Goal: Information Seeking & Learning: Learn about a topic

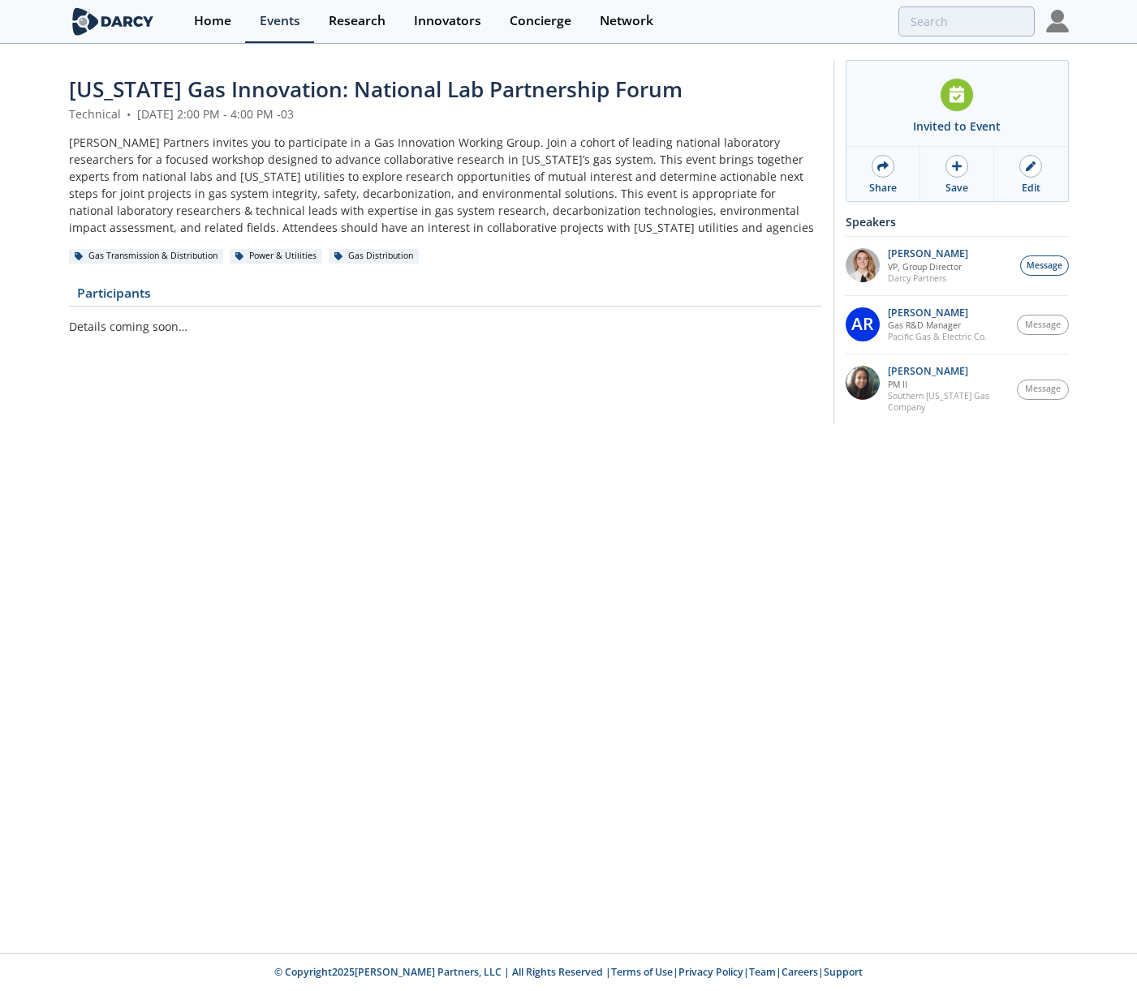
click at [611, 119] on div "Technical • September 10, 2025 2:00 PM - 4:00 PM -03" at bounding box center [445, 113] width 753 height 17
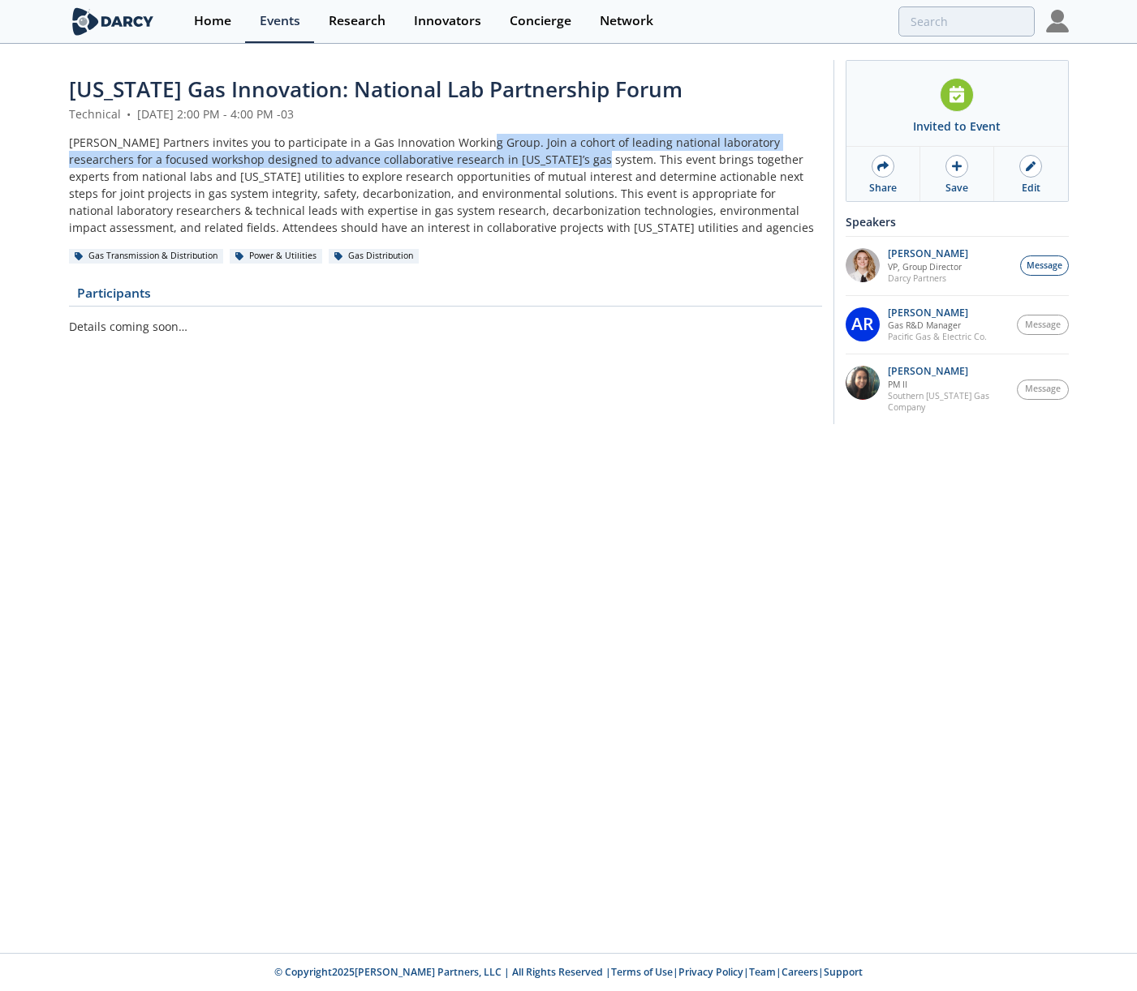
drag, startPoint x: 536, startPoint y: 159, endPoint x: 471, endPoint y: 138, distance: 68.2
click at [471, 138] on div "[PERSON_NAME] Partners invites you to participate in a Gas Innovation Working G…" at bounding box center [445, 185] width 753 height 102
click at [620, 151] on div "Darcy Partners invites you to participate in a Gas Innovation Working Group. Jo…" at bounding box center [445, 185] width 753 height 102
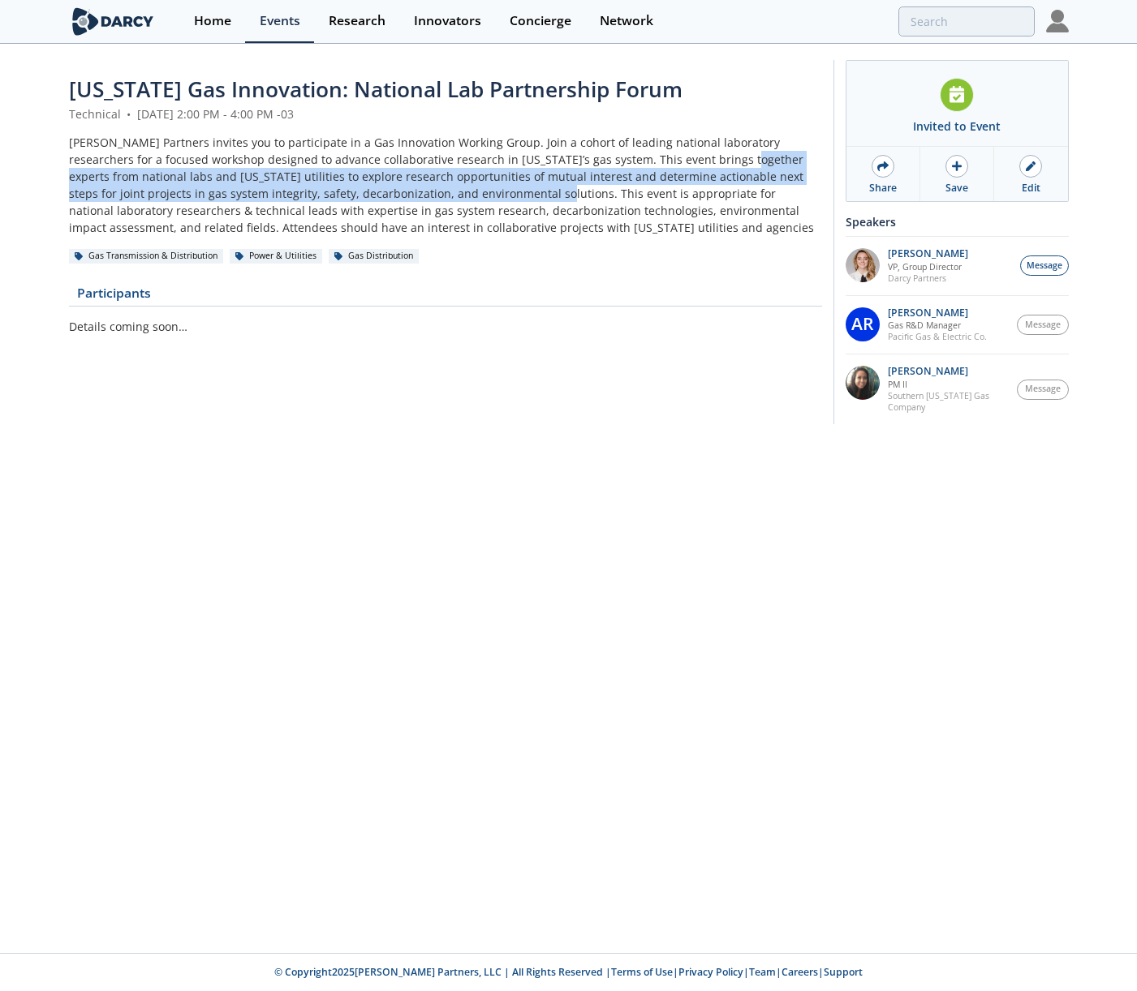
drag, startPoint x: 681, startPoint y: 161, endPoint x: 441, endPoint y: 195, distance: 241.6
click at [441, 195] on div "Darcy Partners invites you to participate in a Gas Innovation Working Group. Jo…" at bounding box center [445, 185] width 753 height 102
copy div "experts from national labs and California utilities to explore research opportu…"
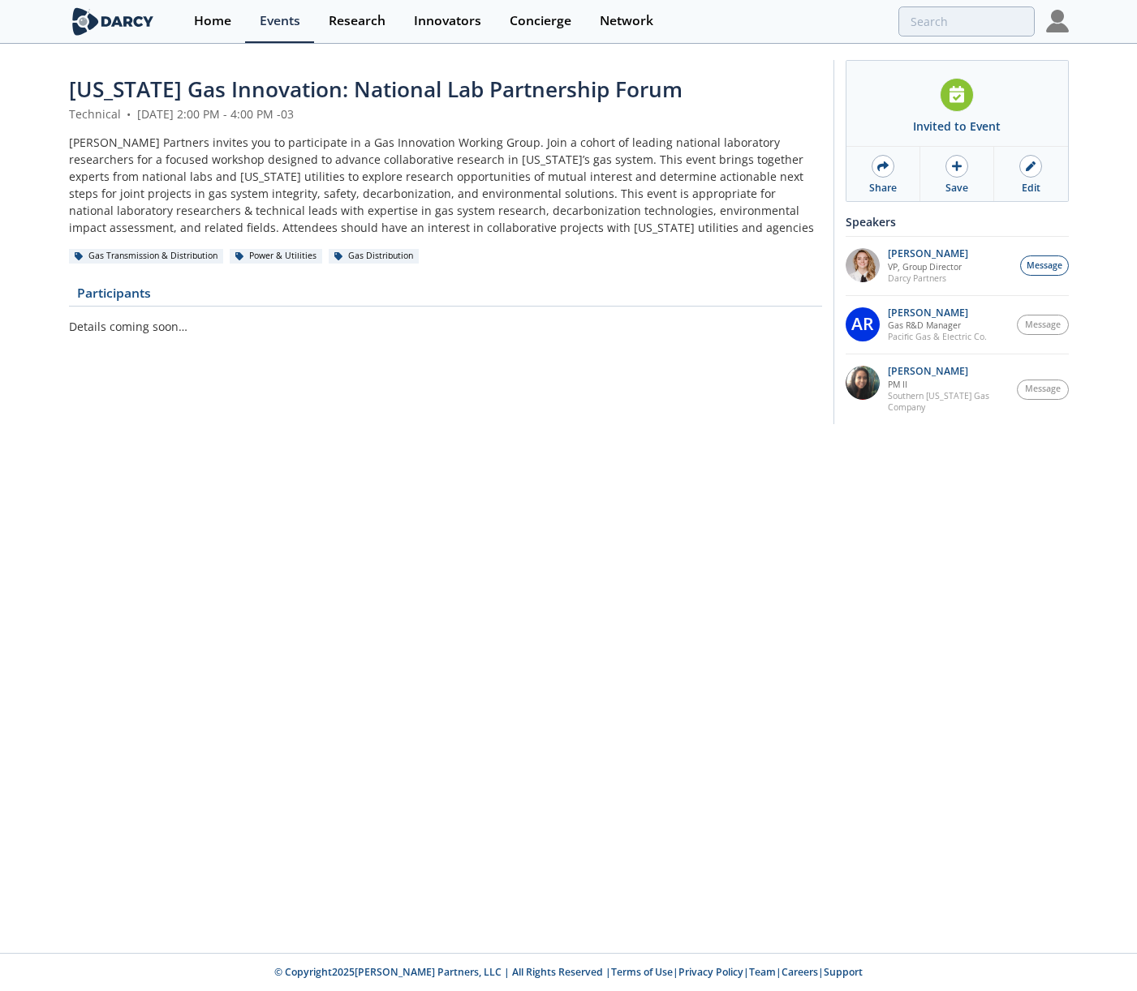
click at [674, 501] on div "California Gas Innovation: National Lab Partnership Forum Technical • September…" at bounding box center [568, 499] width 1137 height 908
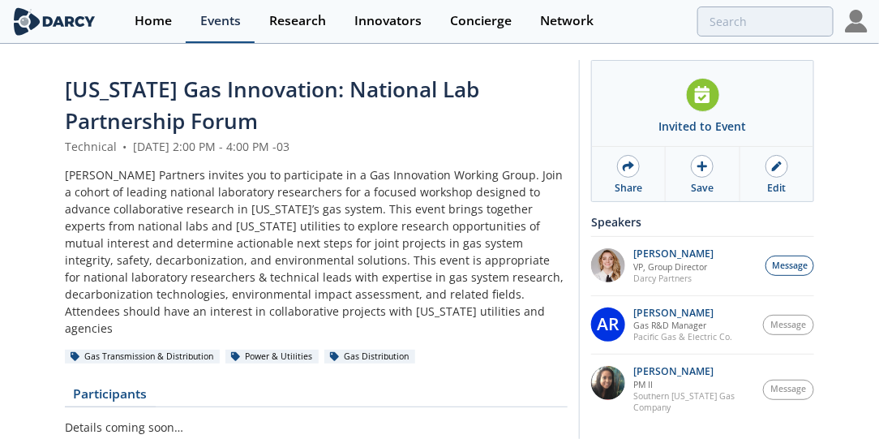
click at [243, 30] on link "Events" at bounding box center [220, 21] width 69 height 43
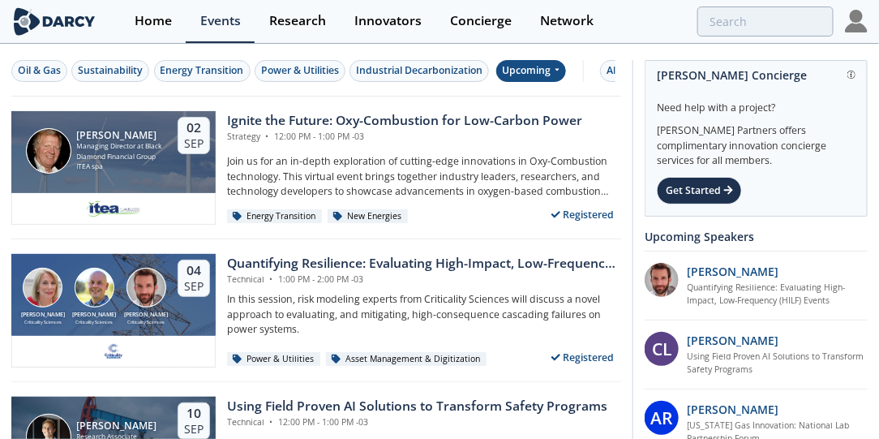
click at [526, 67] on div "Upcoming" at bounding box center [531, 71] width 71 height 22
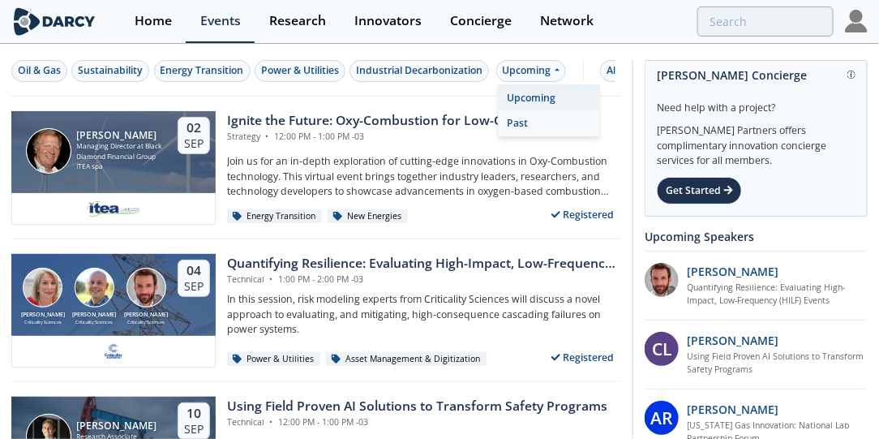
click at [531, 128] on div "Past" at bounding box center [549, 123] width 101 height 26
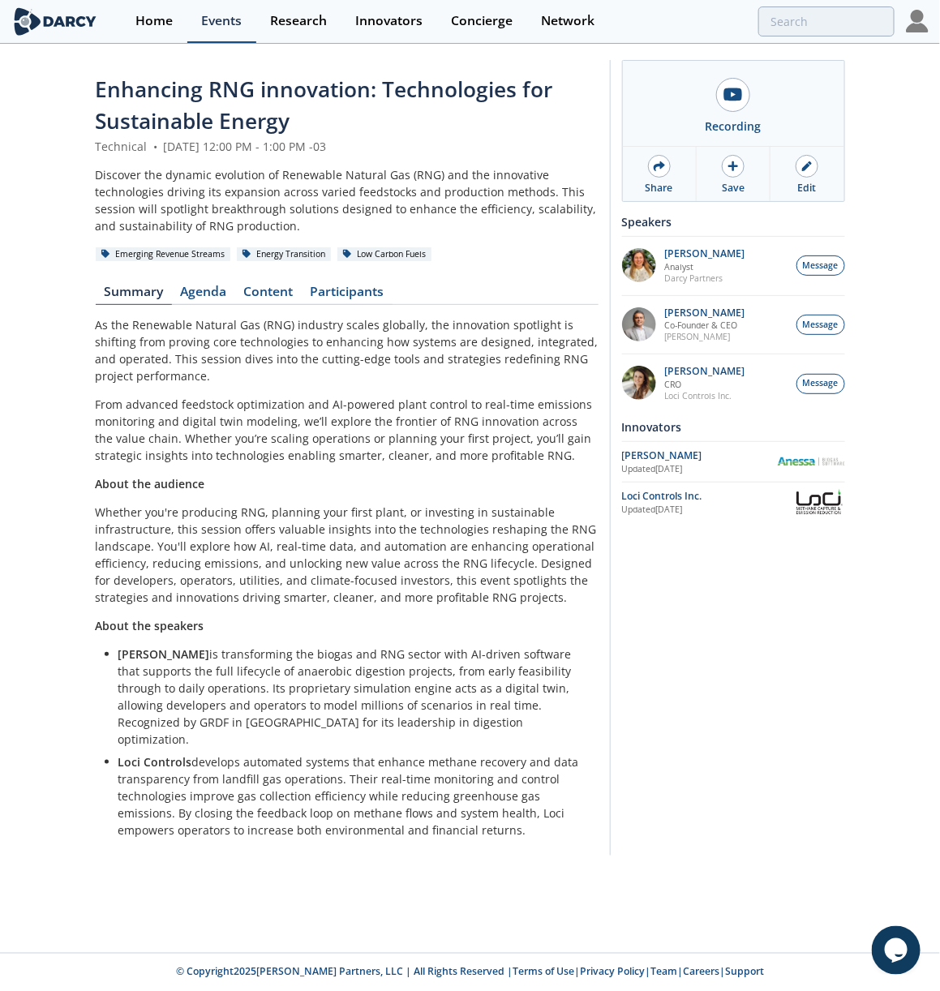
click at [218, 24] on div "Events" at bounding box center [221, 21] width 41 height 13
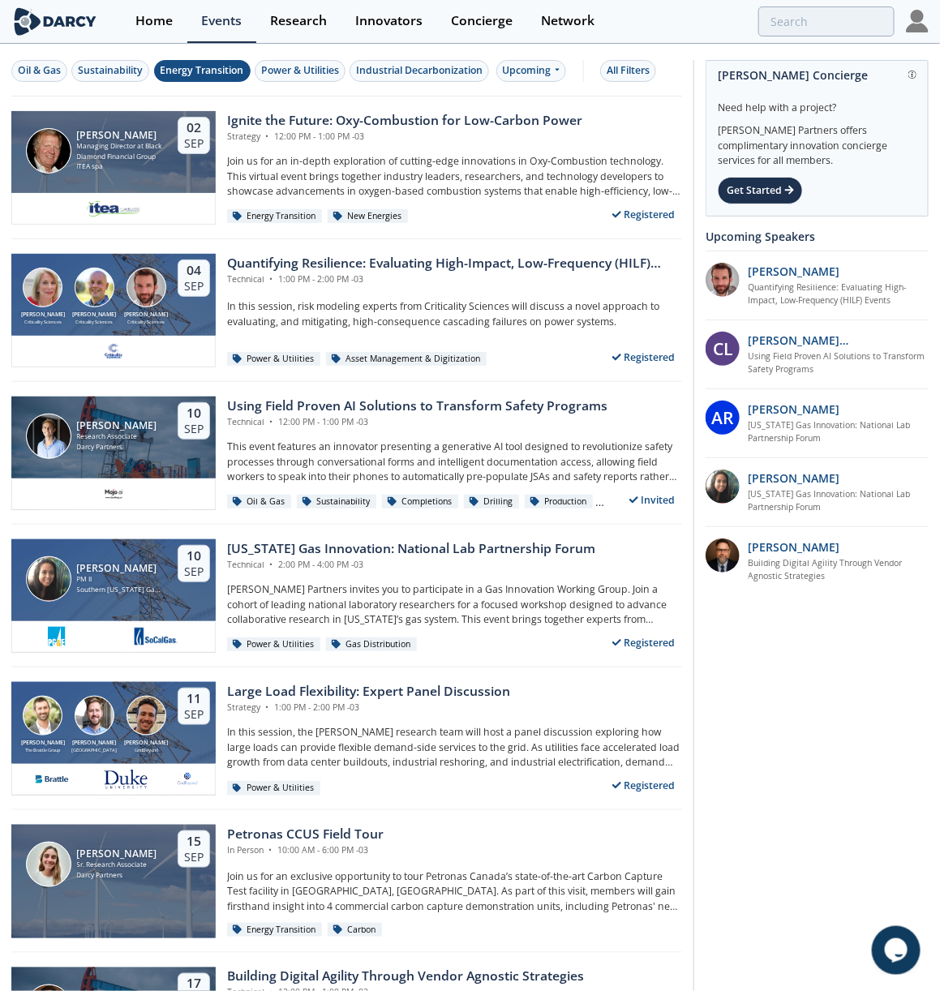
click at [219, 62] on button "Energy Transition" at bounding box center [202, 71] width 97 height 22
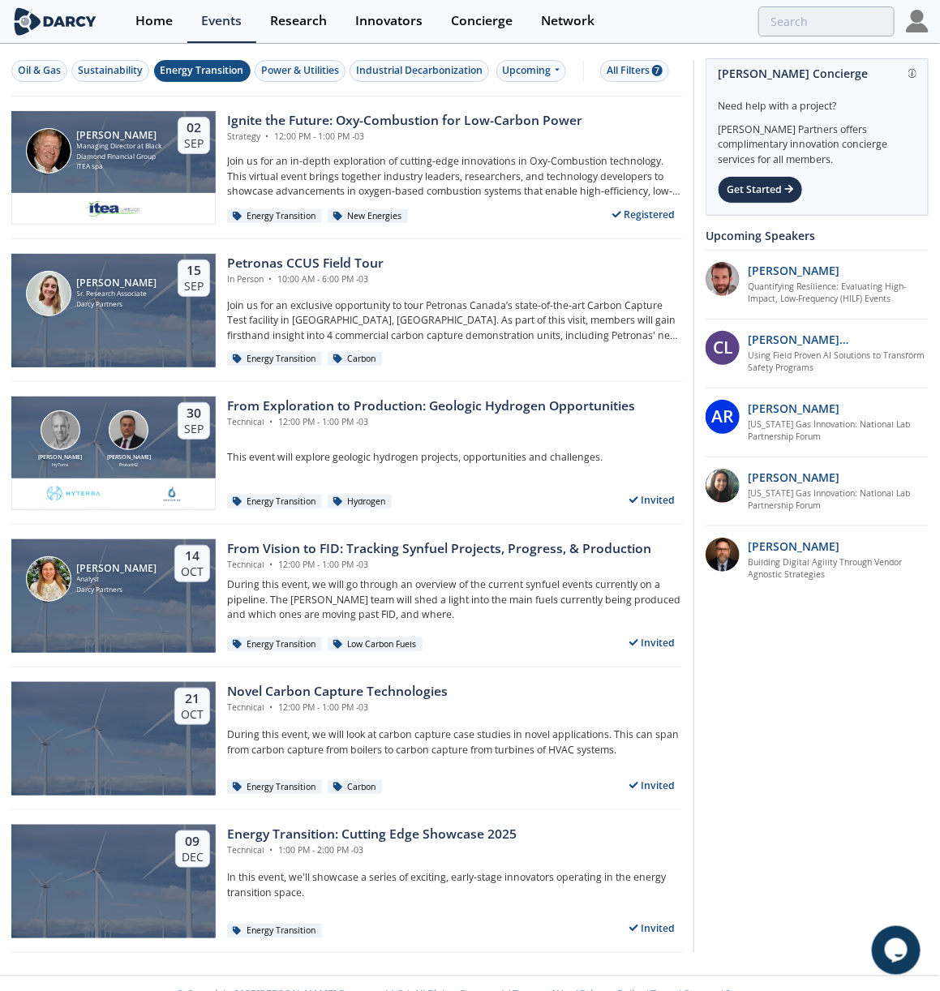
scroll to position [20, 0]
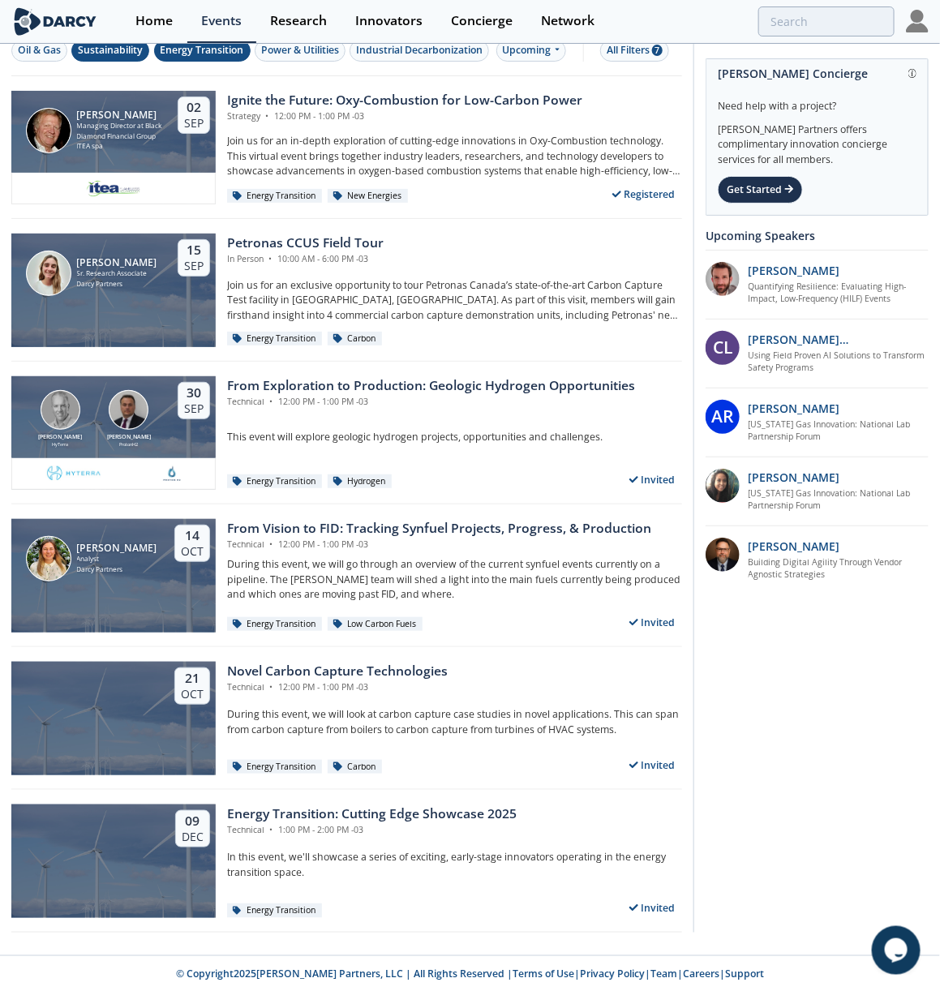
click at [111, 51] on div "Sustainability" at bounding box center [110, 50] width 65 height 15
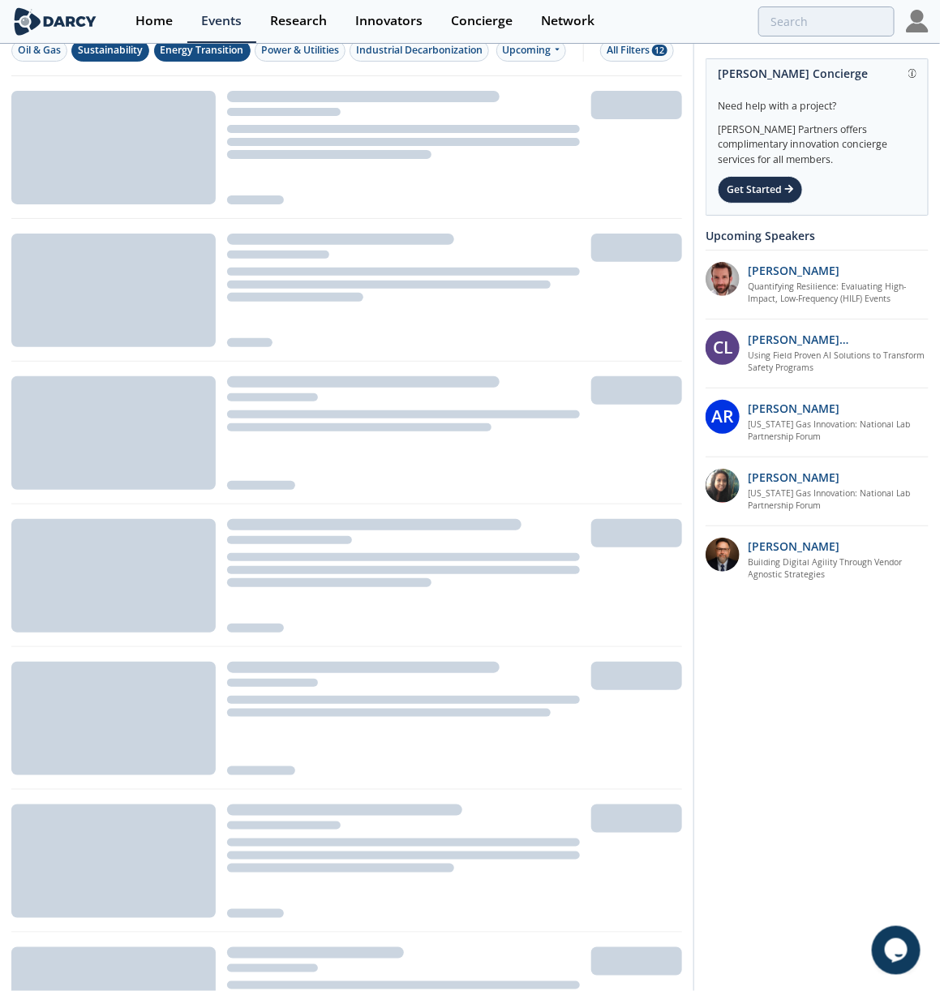
click at [165, 51] on div "Energy Transition" at bounding box center [203, 50] width 84 height 15
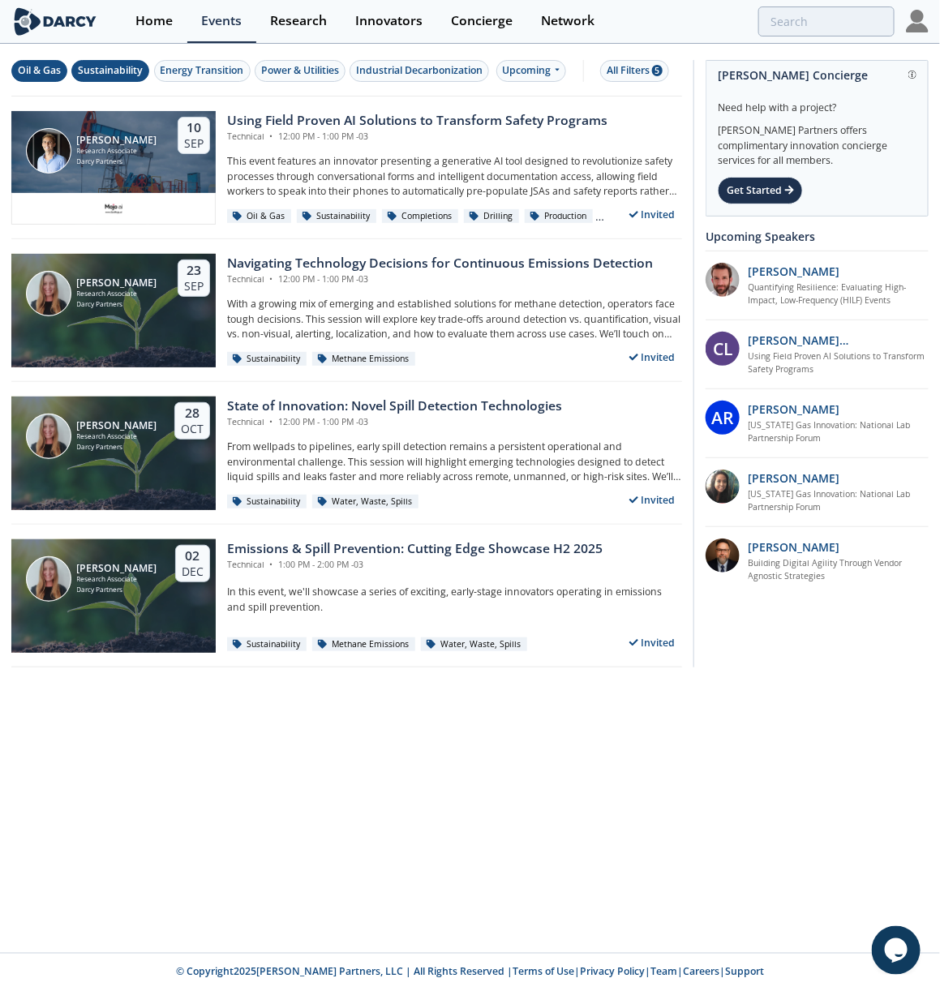
click at [56, 71] on div "Oil & Gas" at bounding box center [39, 70] width 43 height 15
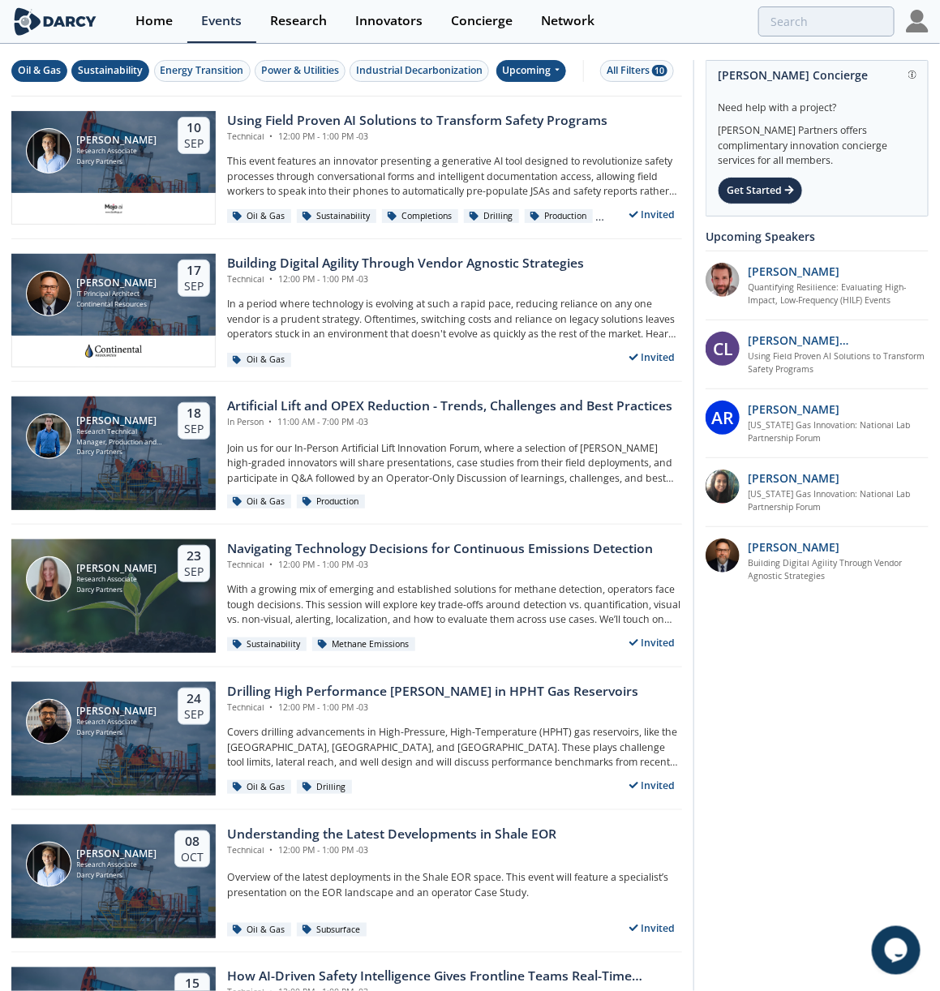
click at [520, 64] on div "Upcoming" at bounding box center [531, 71] width 71 height 22
click at [522, 64] on div "Upcoming" at bounding box center [531, 71] width 71 height 22
click at [627, 63] on div "All Filters 10" at bounding box center [637, 70] width 61 height 15
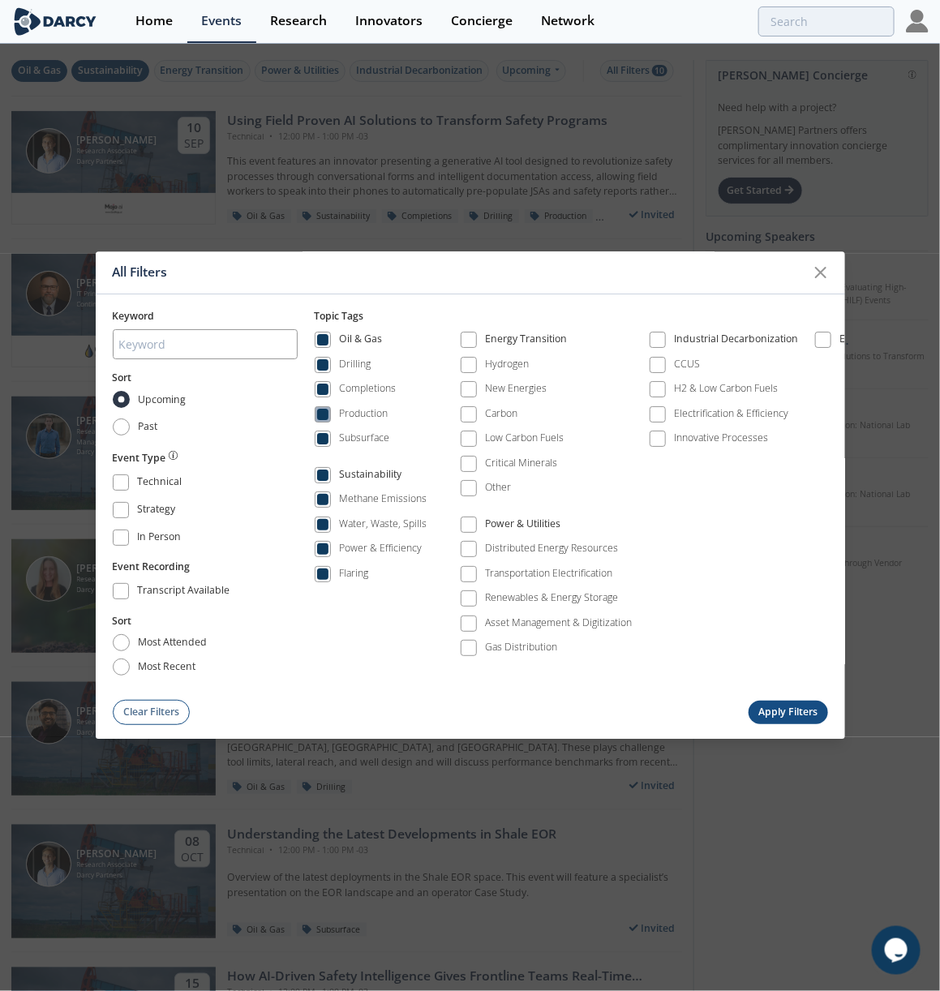
click at [367, 412] on div "Production" at bounding box center [363, 413] width 49 height 15
click at [371, 381] on label "Completions" at bounding box center [356, 390] width 82 height 22
click at [376, 384] on div "Completions" at bounding box center [367, 389] width 57 height 15
click at [373, 432] on div "Subsurface" at bounding box center [364, 439] width 50 height 15
click at [775, 712] on button "Apply Filters" at bounding box center [789, 713] width 80 height 24
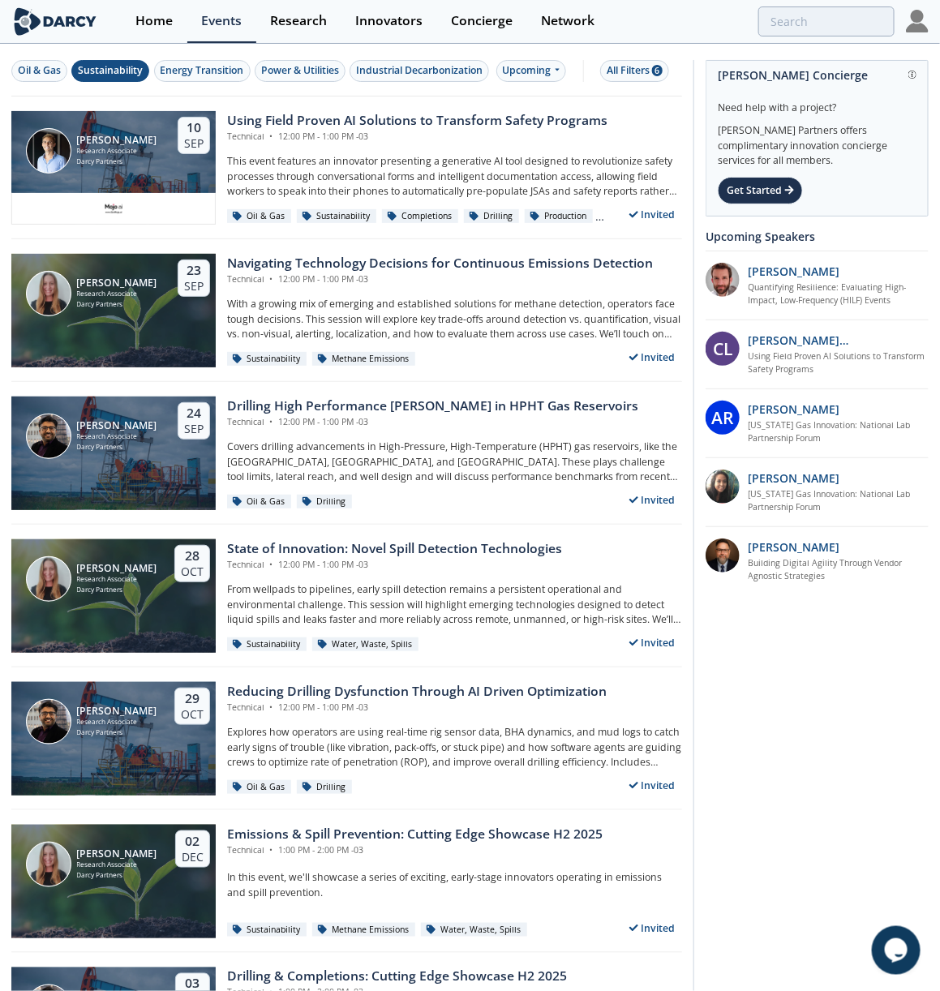
click at [98, 70] on div "Sustainability" at bounding box center [110, 70] width 65 height 15
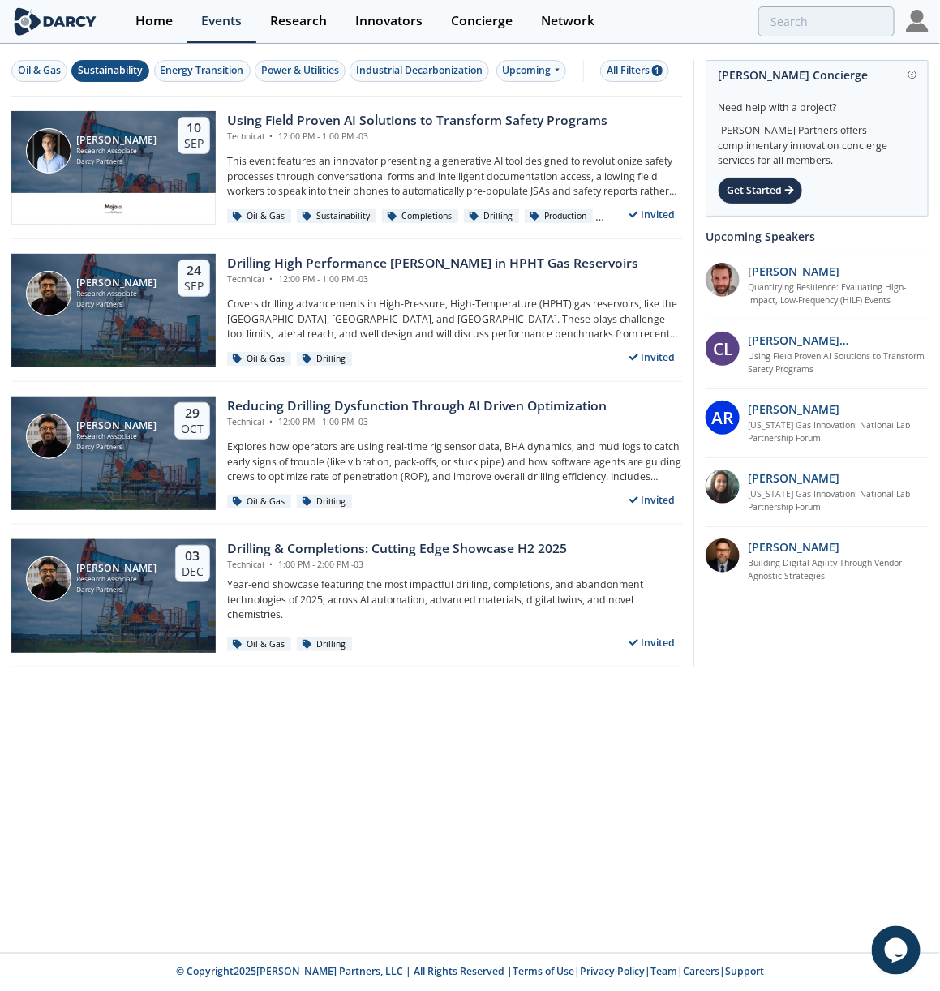
click at [130, 63] on div "Sustainability" at bounding box center [110, 70] width 65 height 15
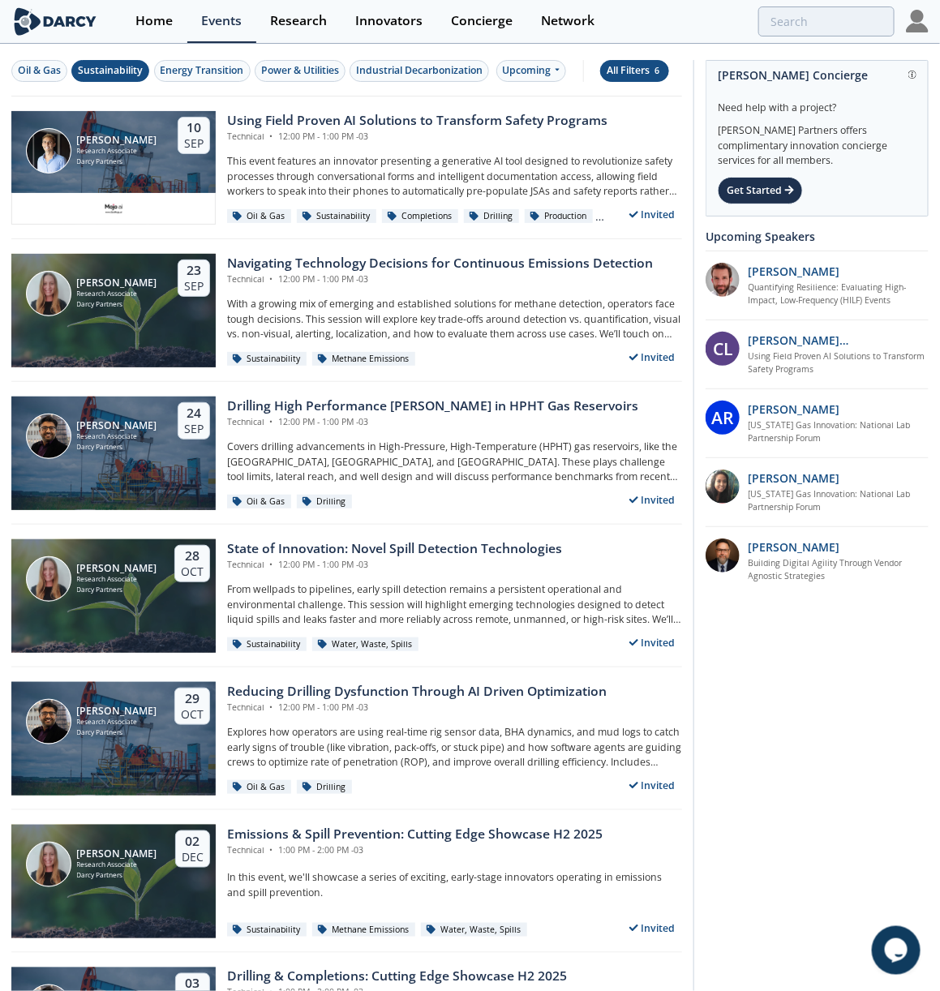
click at [630, 77] on div "All Filters 6" at bounding box center [635, 70] width 56 height 15
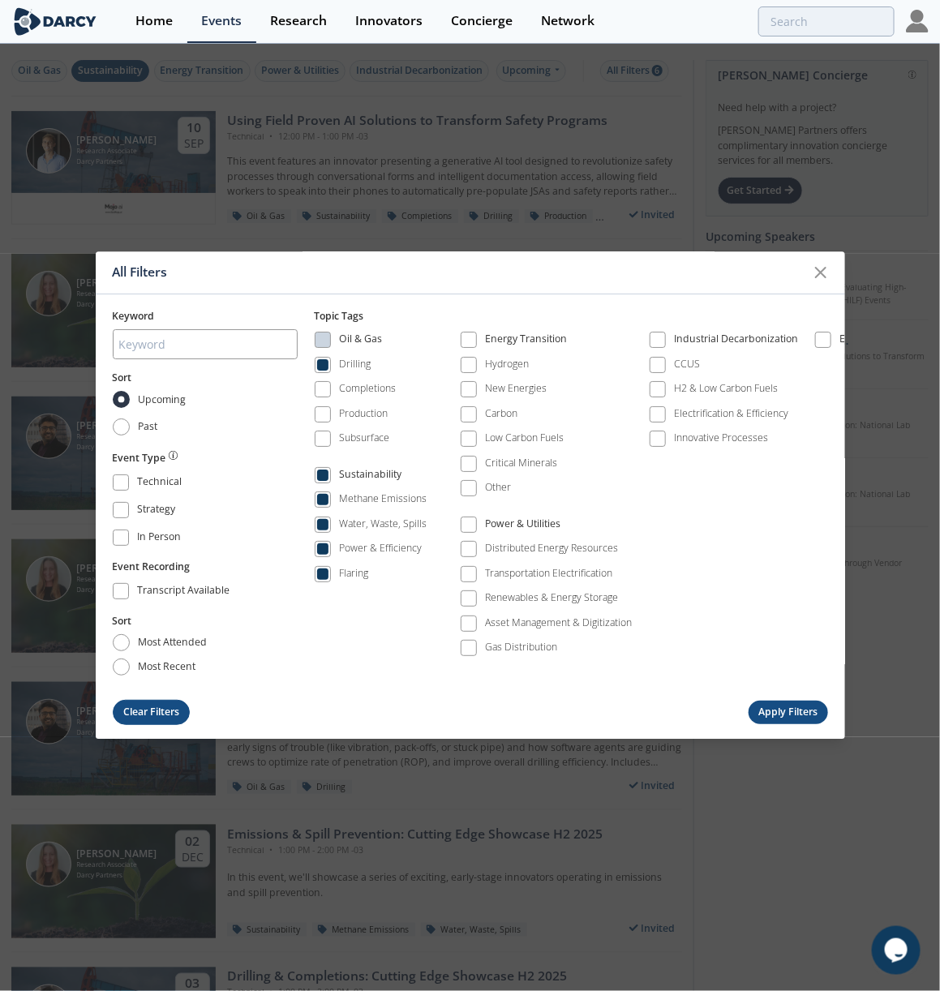
click at [163, 723] on button "Clear Filters" at bounding box center [152, 712] width 78 height 25
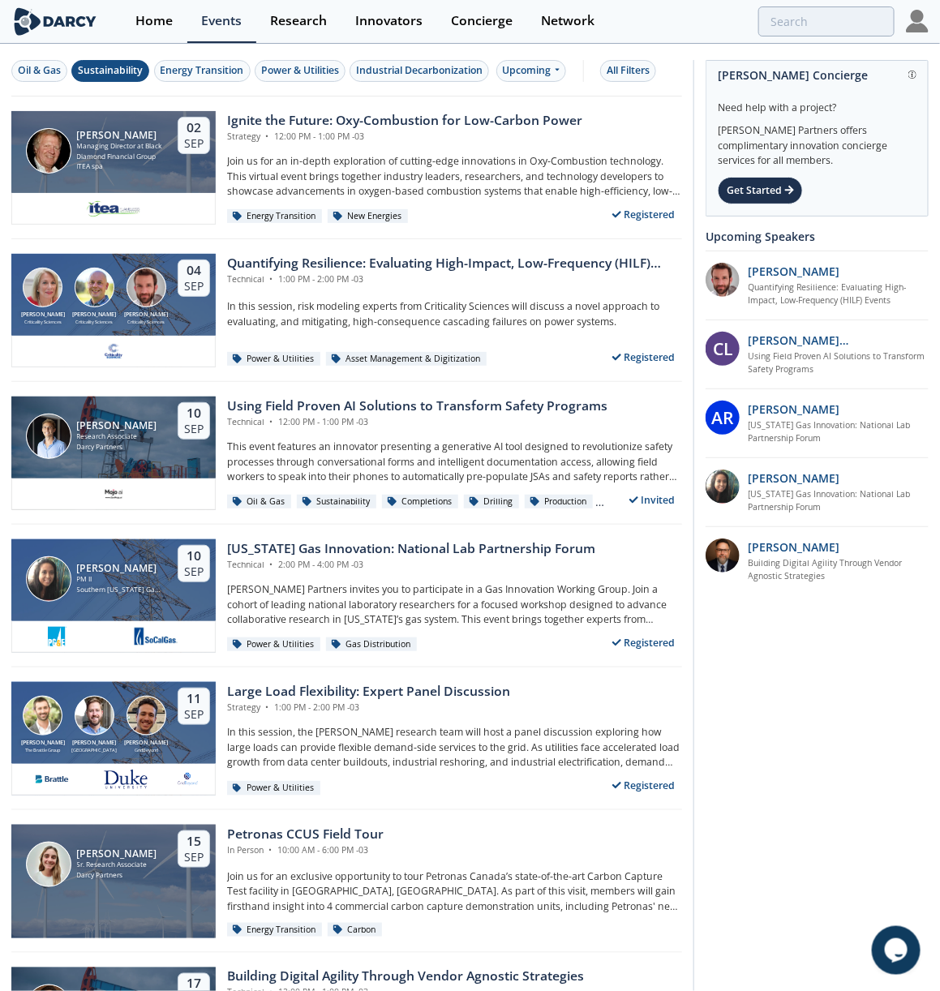
click at [127, 68] on div "Sustainability" at bounding box center [110, 70] width 65 height 15
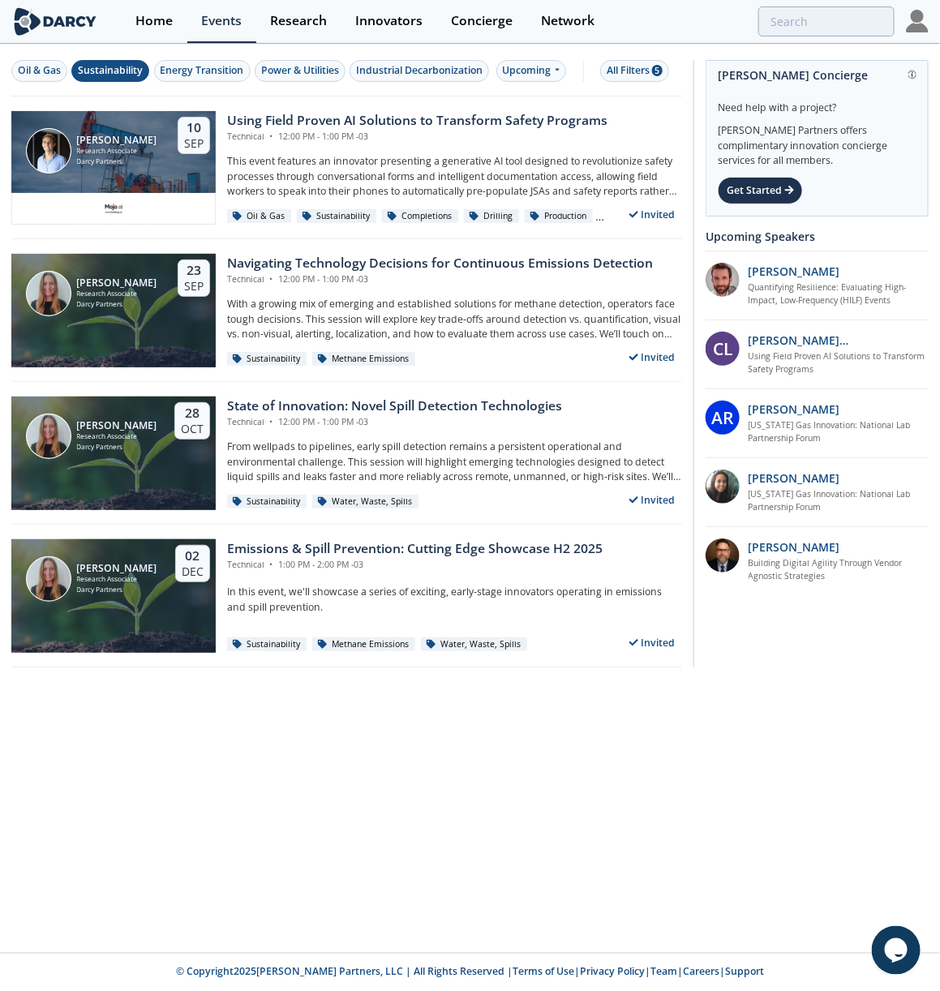
click at [127, 73] on div "Sustainability" at bounding box center [110, 70] width 65 height 15
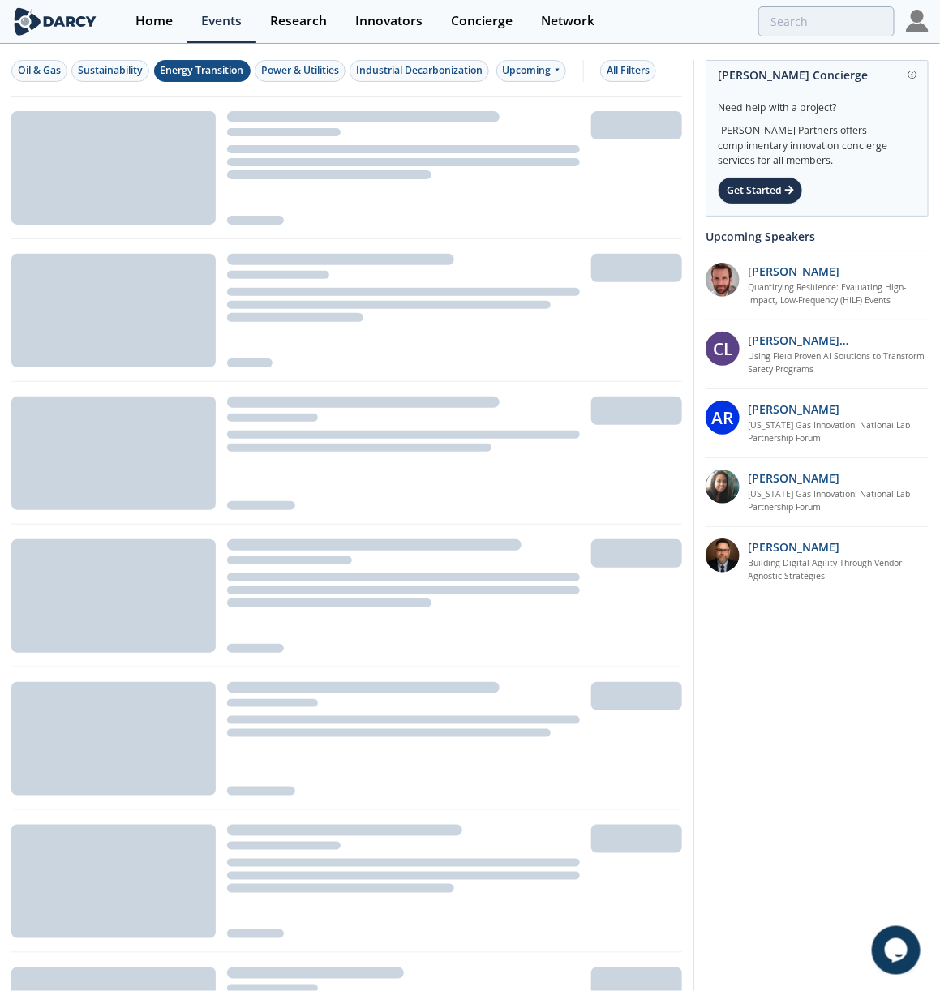
click at [182, 73] on div "Energy Transition" at bounding box center [203, 70] width 84 height 15
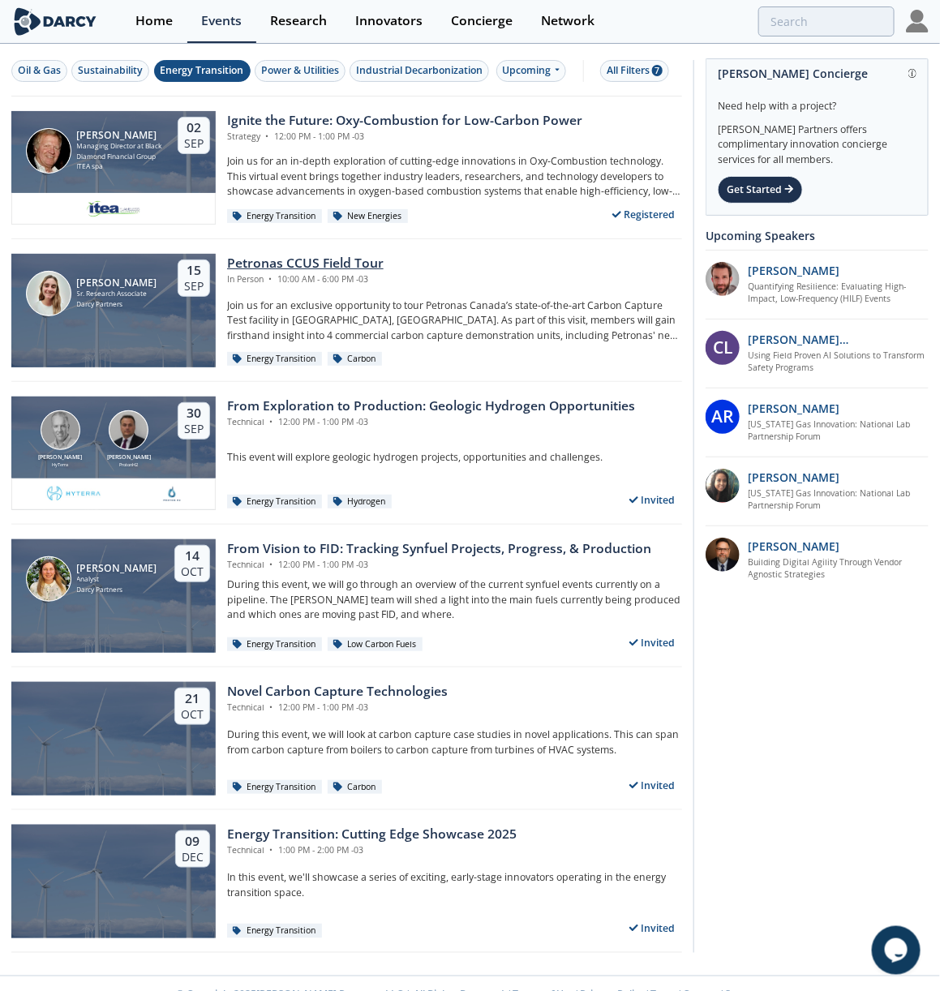
scroll to position [20, 0]
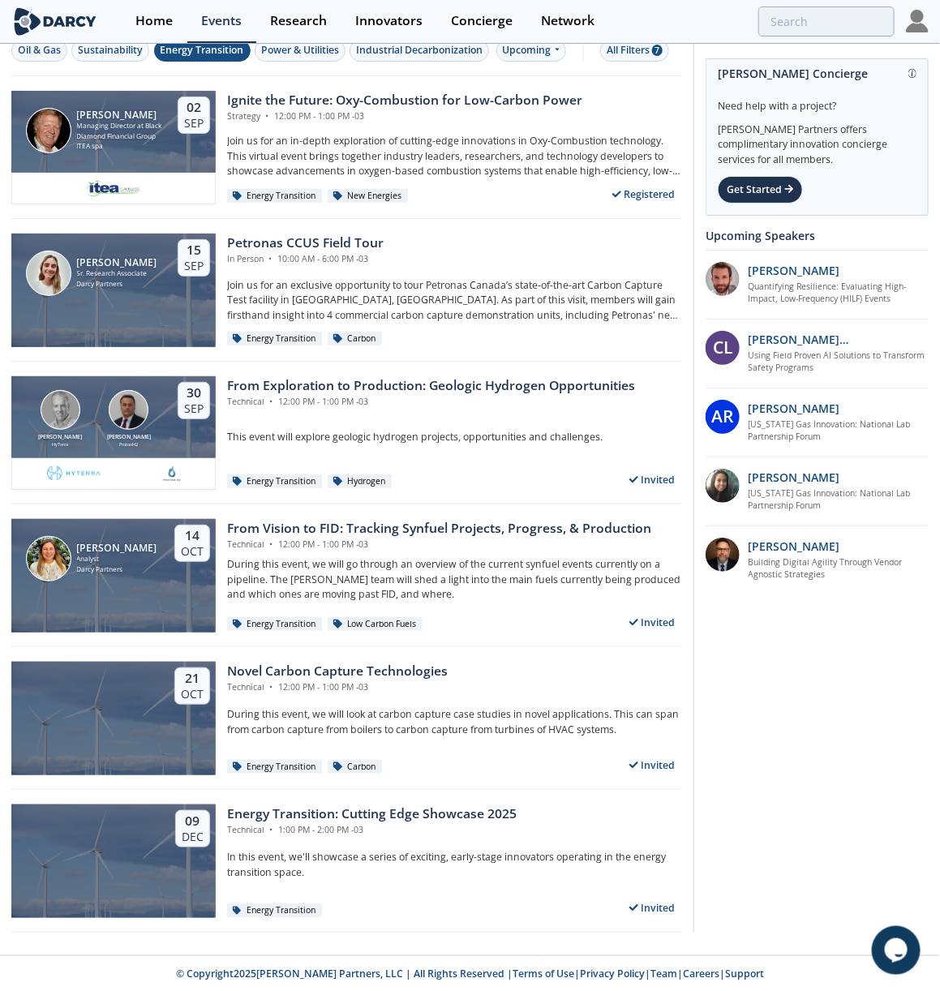
click at [819, 45] on div "Darcy Concierge Need help with a project? Darcy Partners offers complimentary i…" at bounding box center [817, 307] width 223 height 534
click at [797, 28] on input "search" at bounding box center [758, 21] width 274 height 30
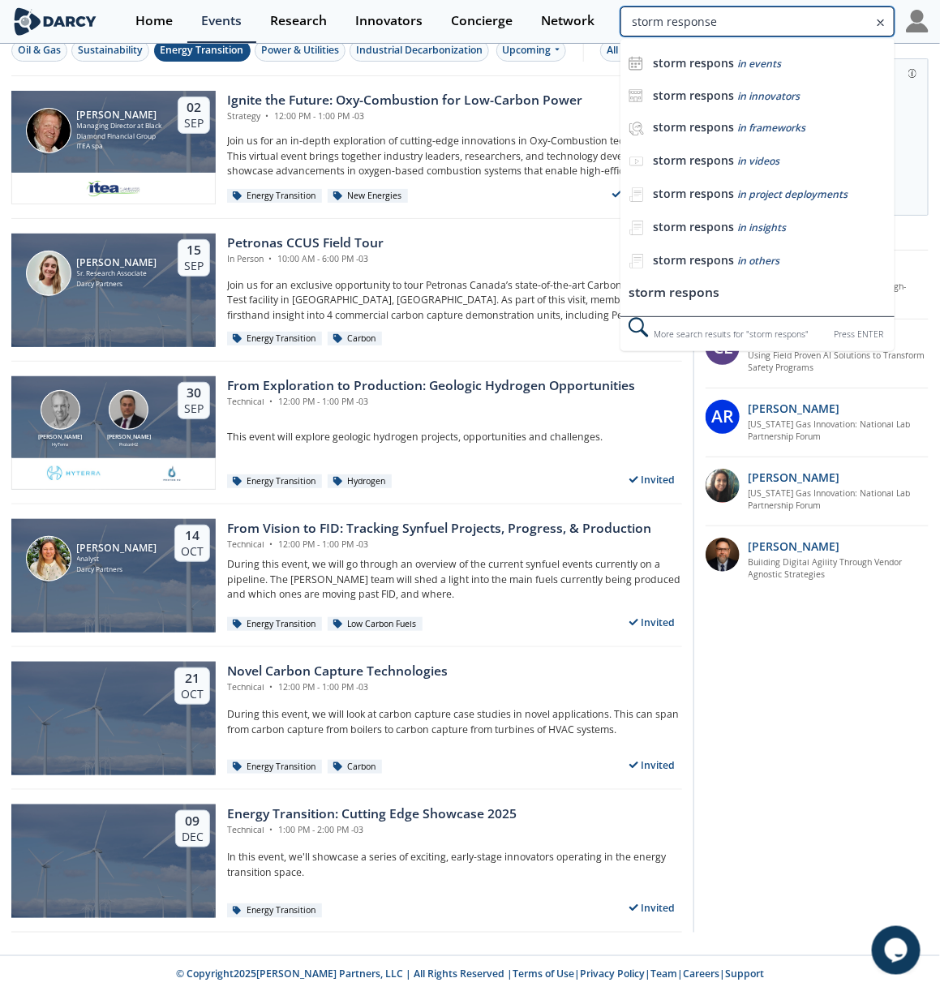
type input "storm response"
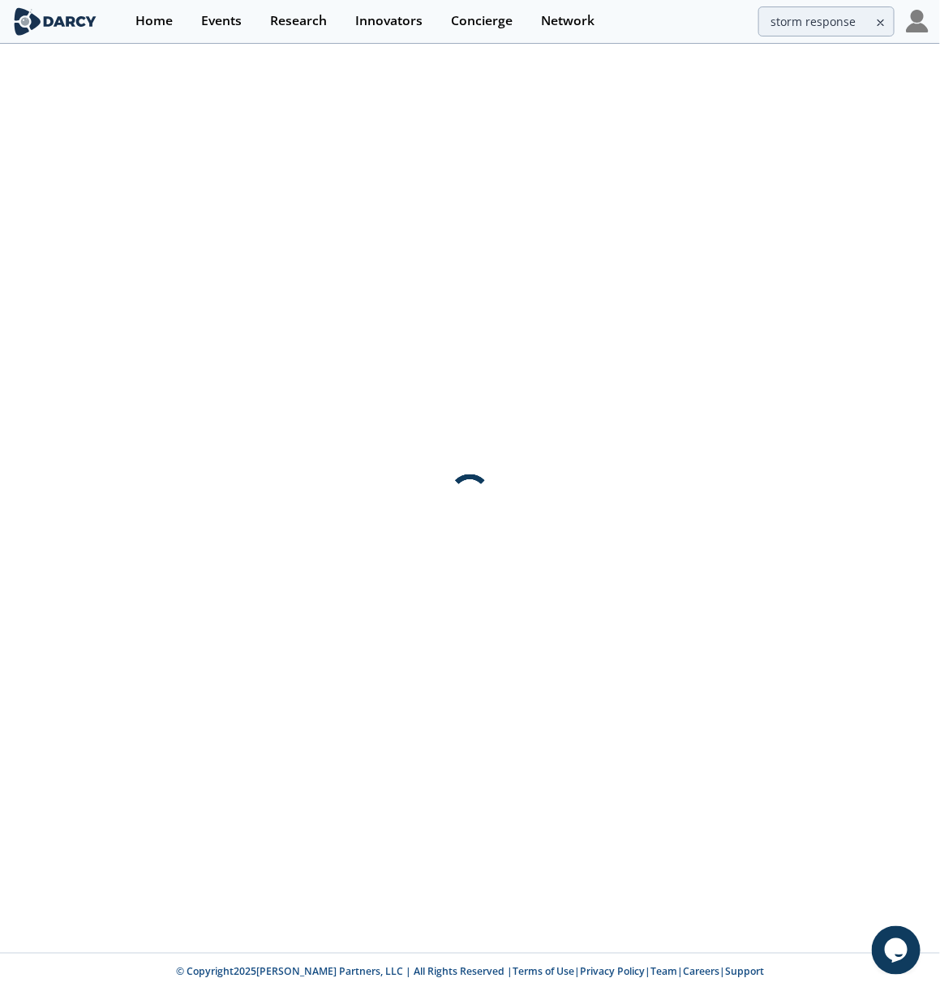
scroll to position [0, 0]
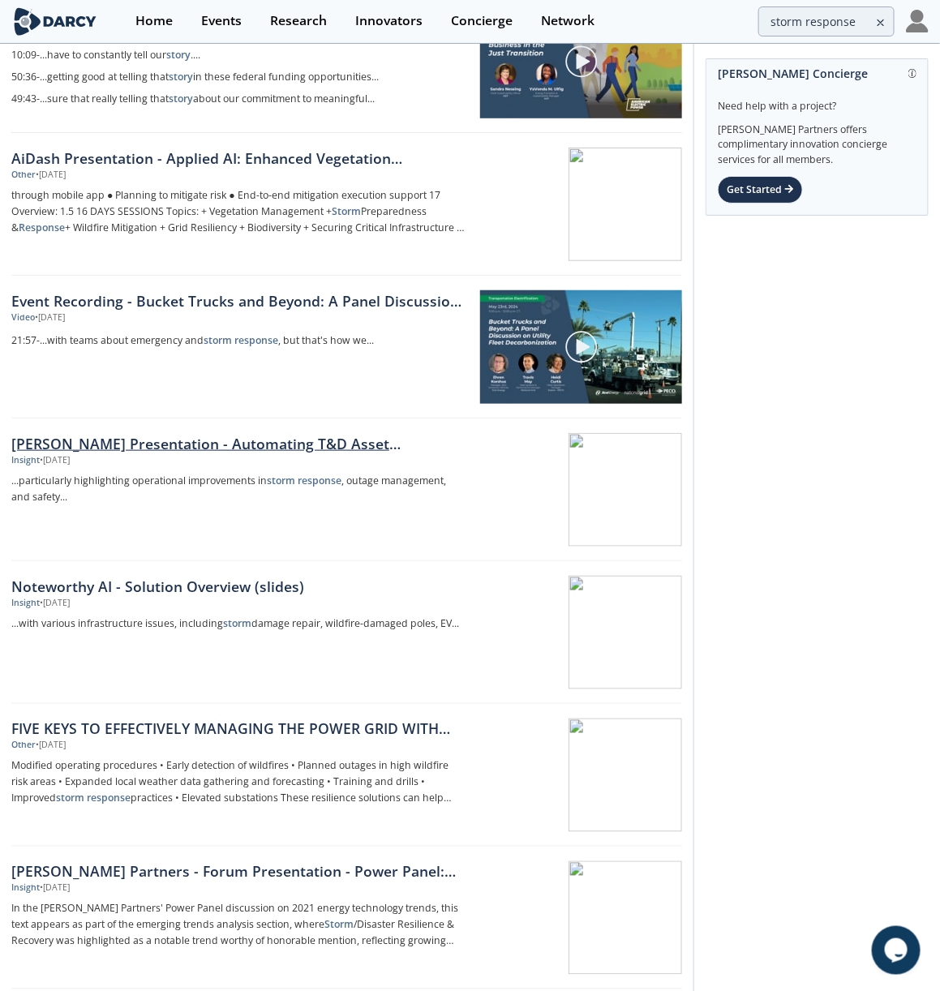
scroll to position [258, 0]
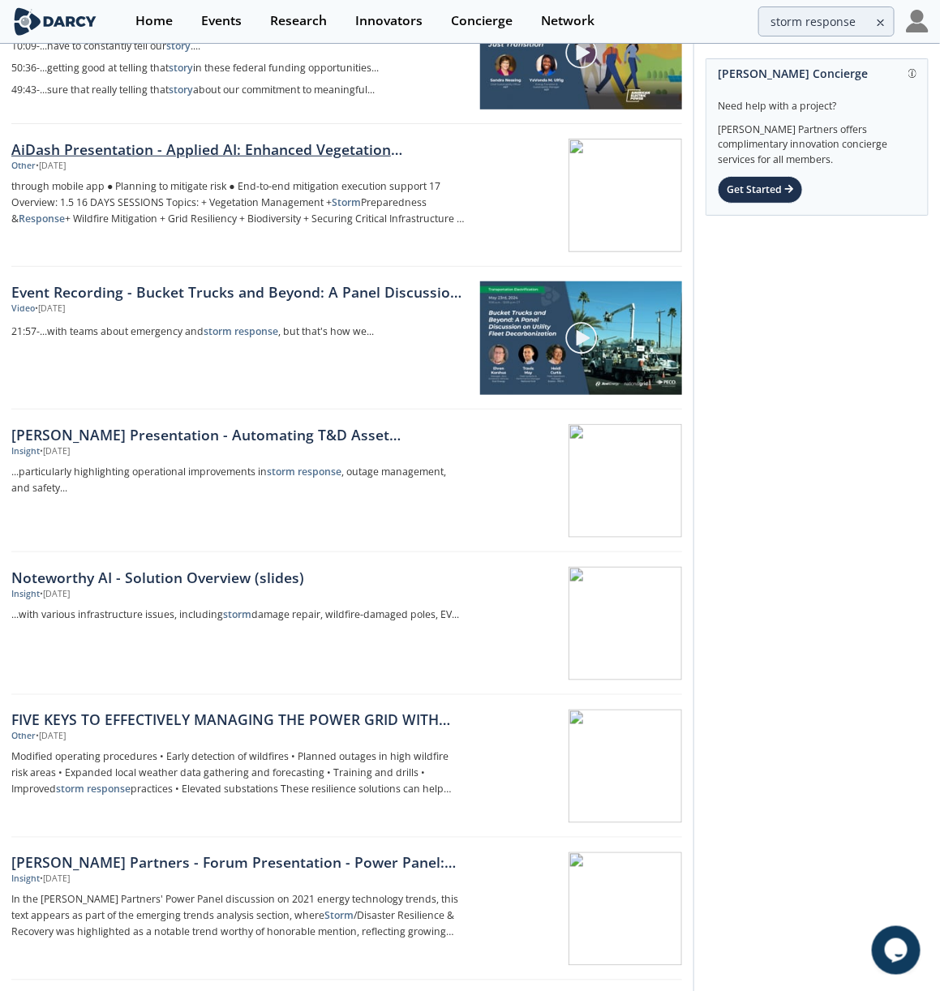
click at [264, 148] on div "AiDash Presentation - Applied AI: Enhanced Vegetation Management" at bounding box center [238, 149] width 455 height 21
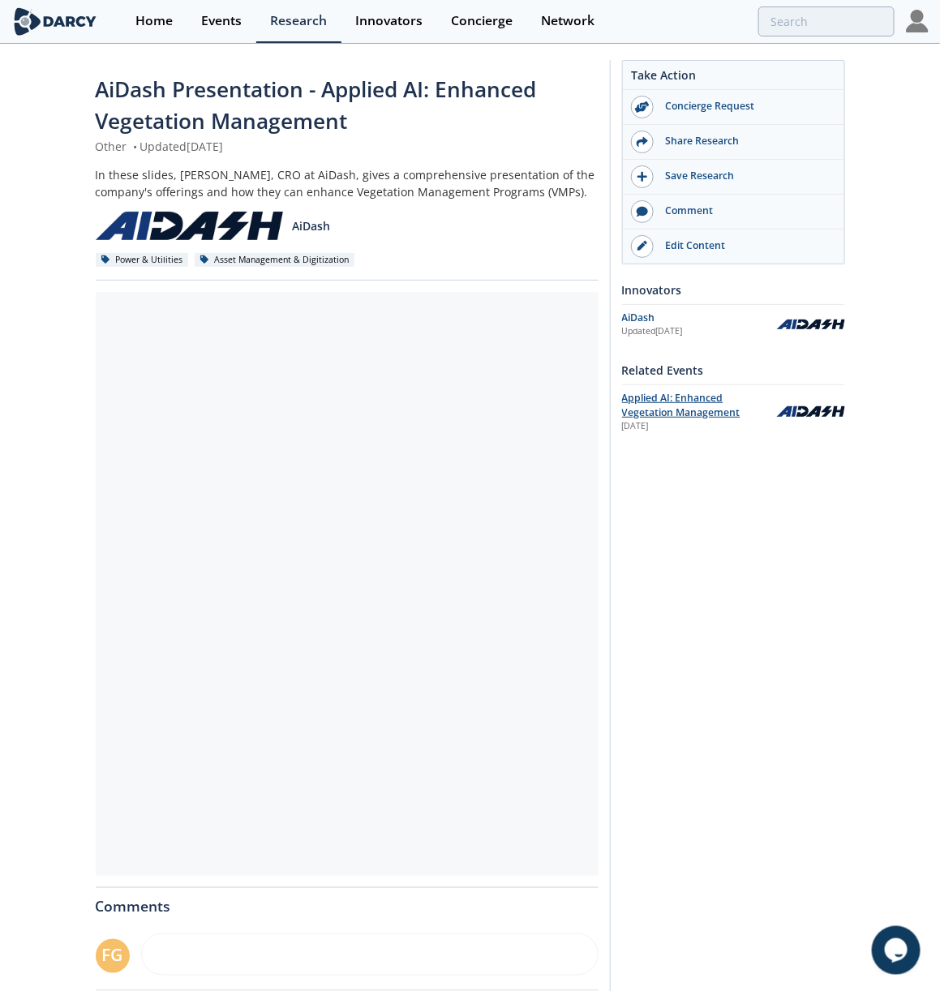
click at [692, 411] on span "Applied AI: Enhanced Vegetation Management" at bounding box center [681, 405] width 118 height 28
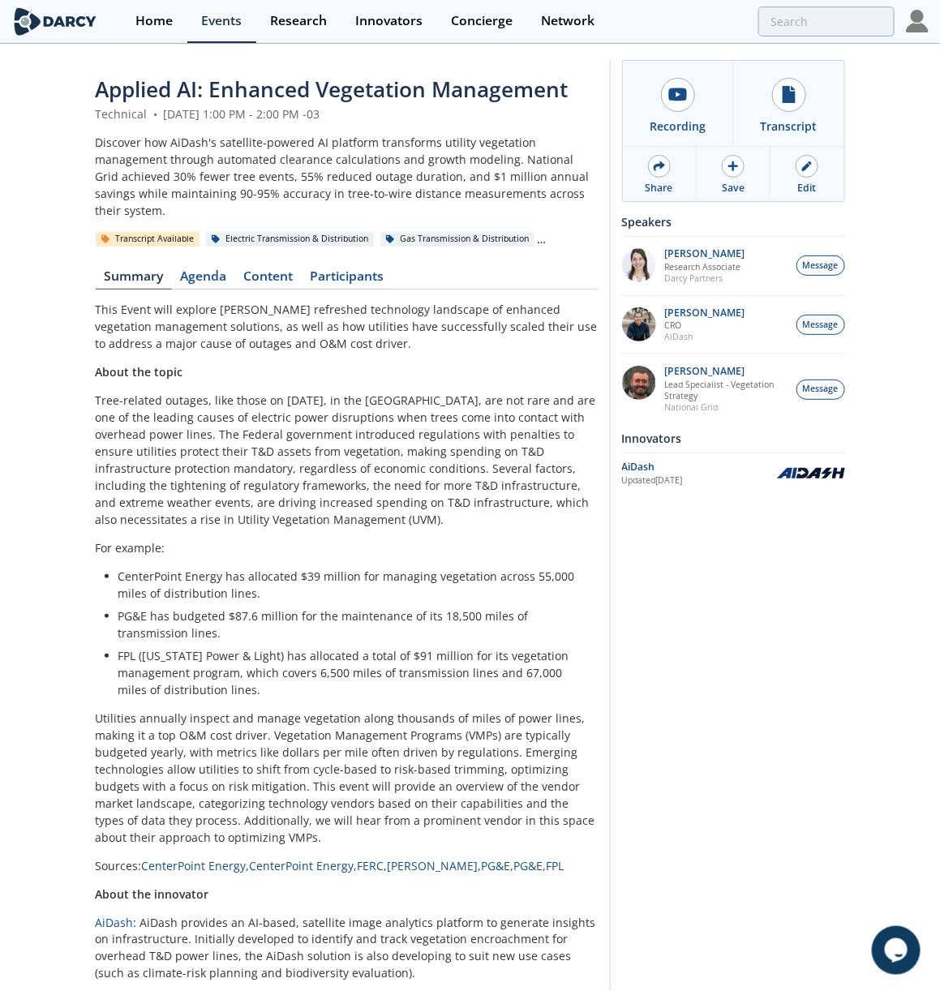
click at [347, 242] on div "Applied AI: Enhanced Vegetation Management Technical • September 19, 2024 1:00 …" at bounding box center [347, 534] width 503 height 920
click at [260, 270] on link "Content" at bounding box center [268, 279] width 67 height 19
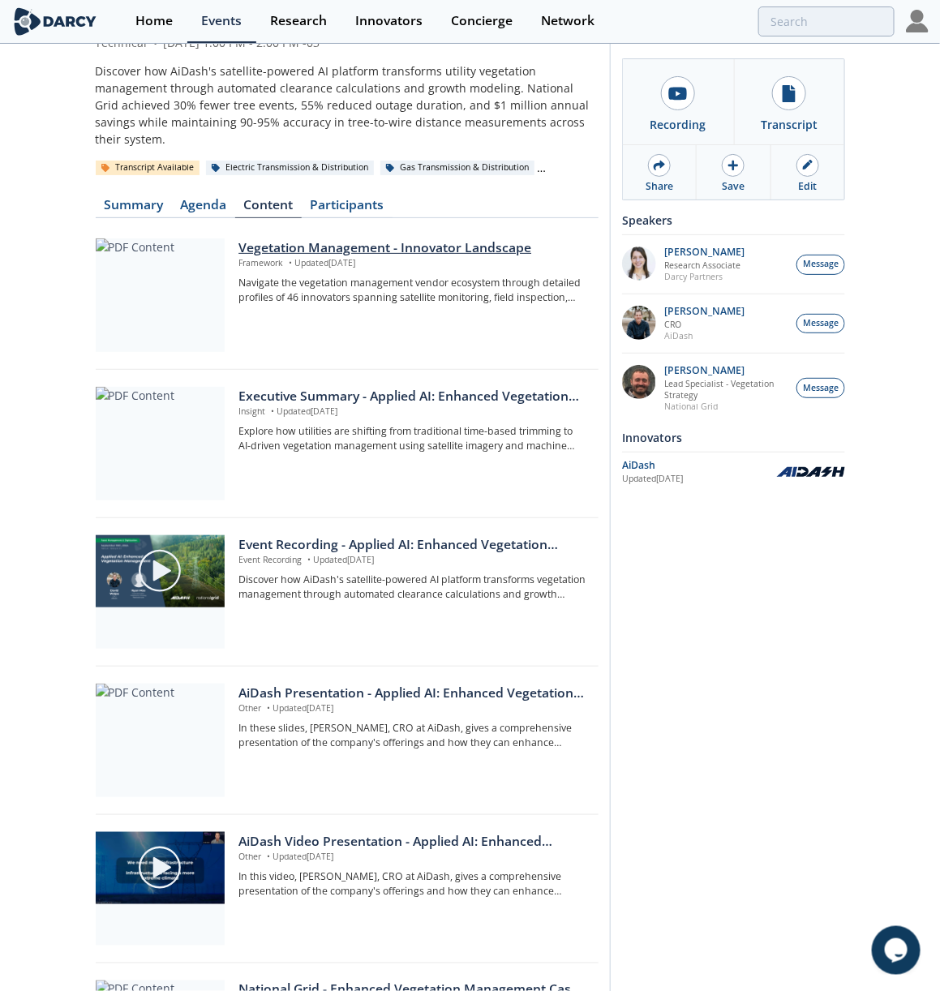
scroll to position [49, 0]
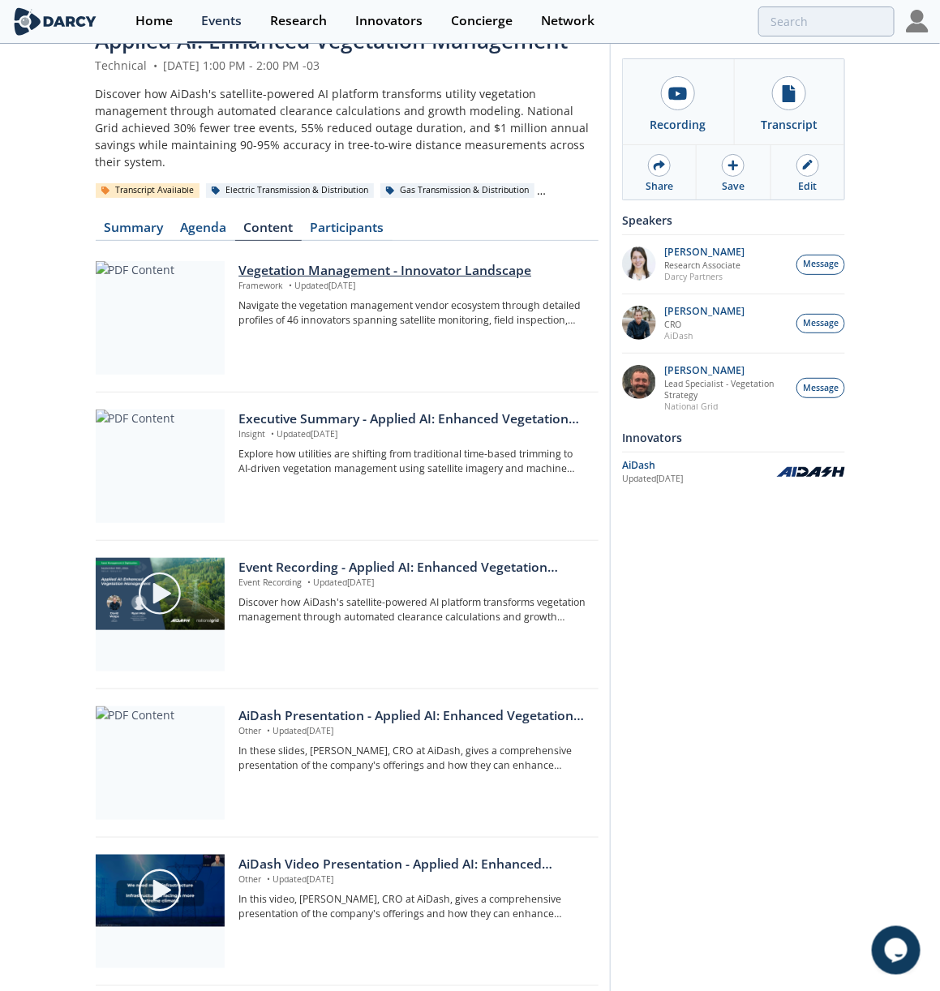
click at [423, 261] on div "Vegetation Management - Innovator Landscape" at bounding box center [413, 270] width 348 height 19
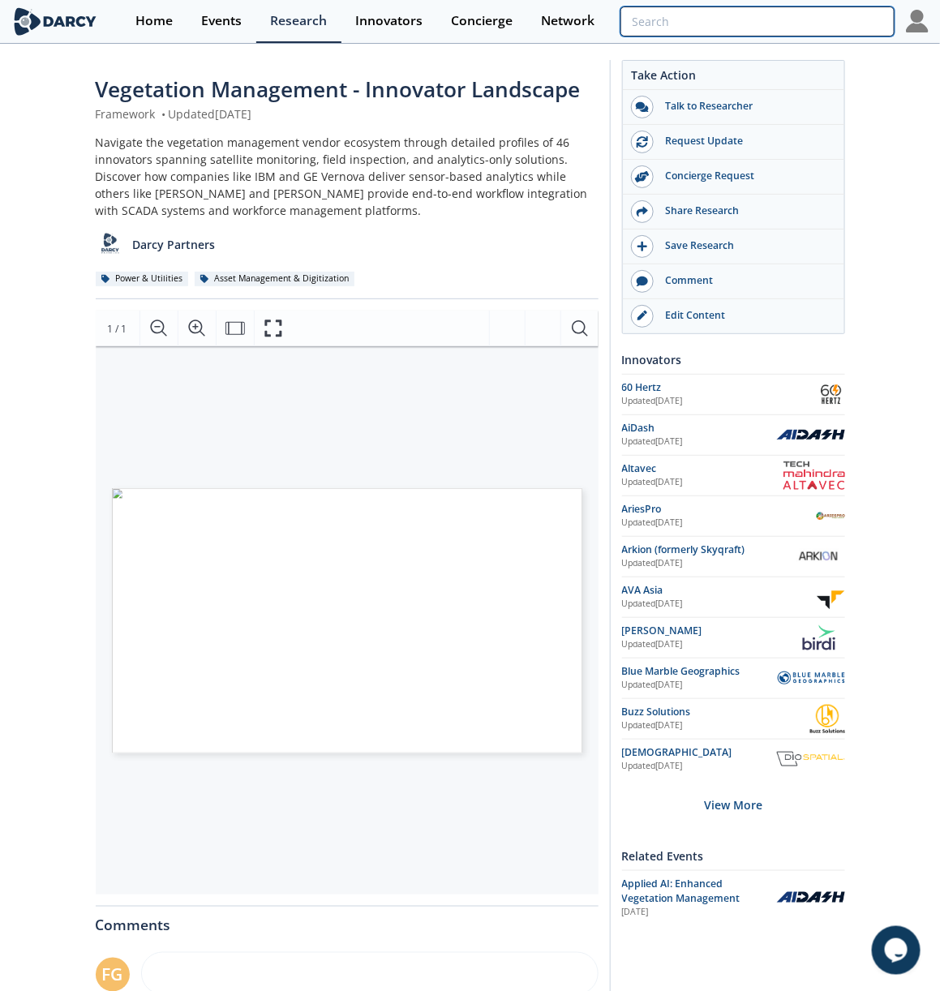
click at [789, 28] on input "search" at bounding box center [758, 21] width 274 height 30
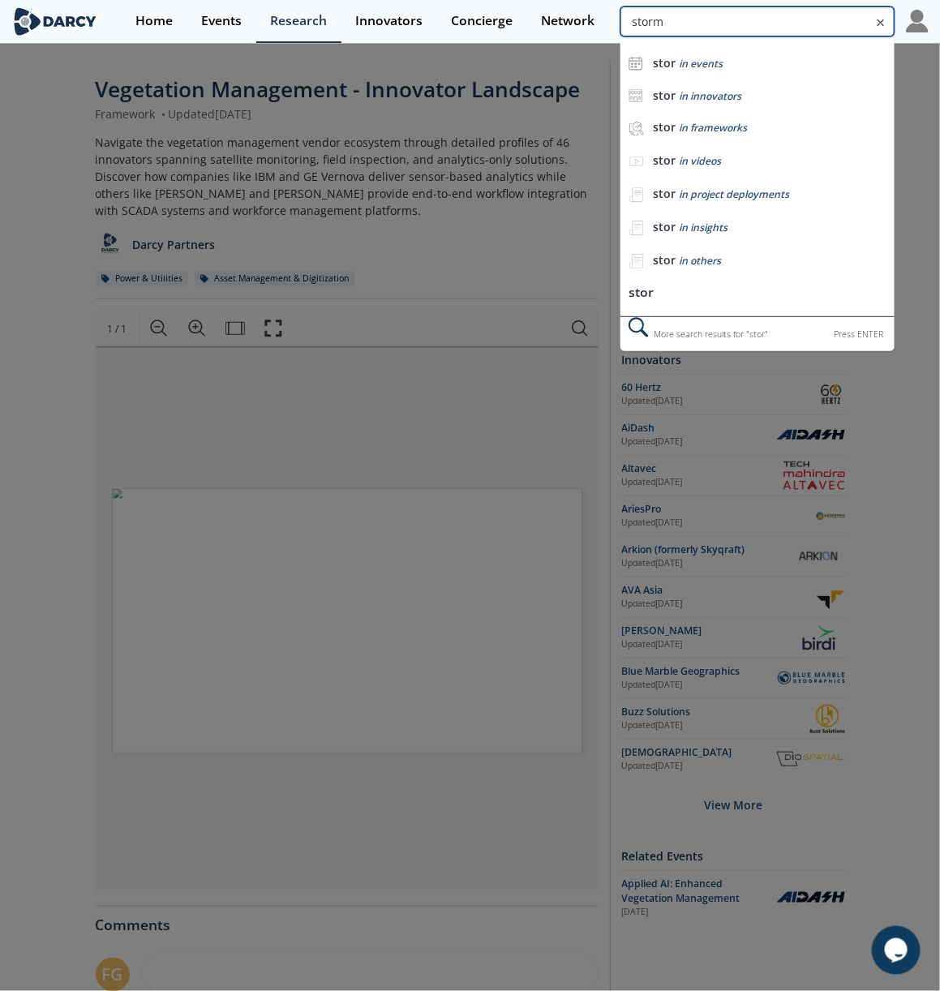
type input "storm"
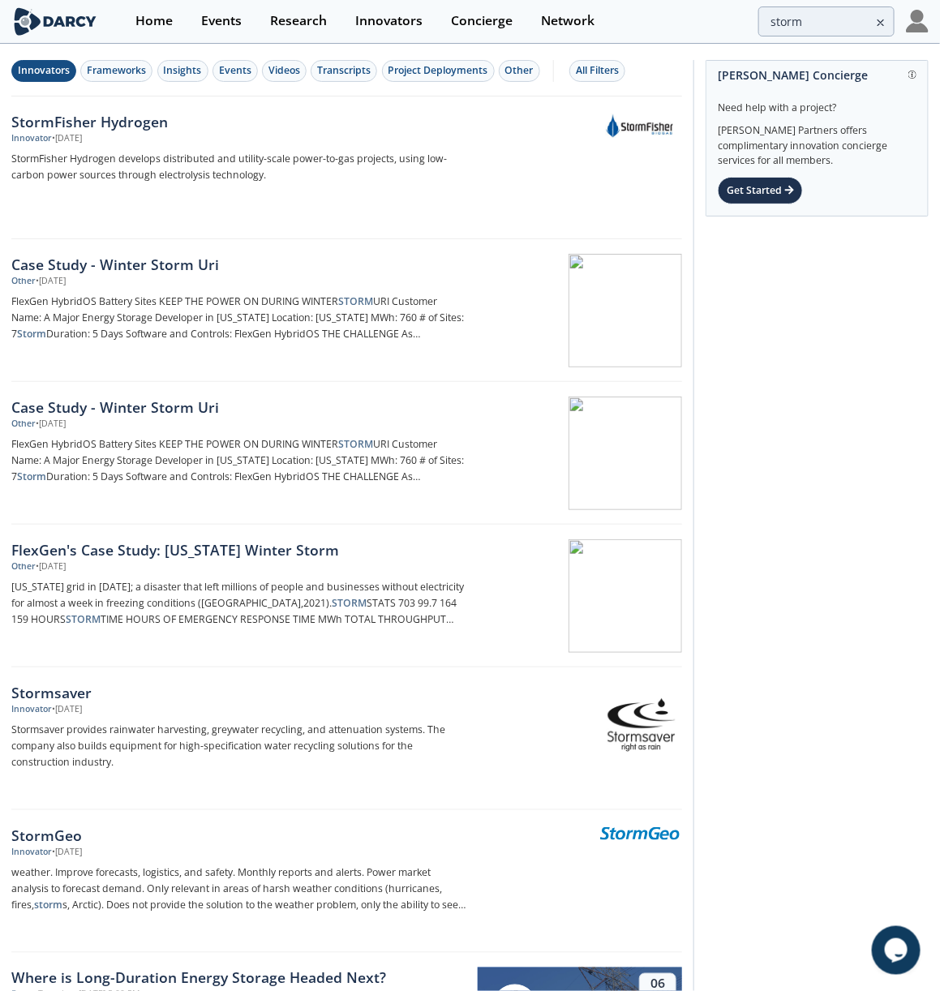
click at [64, 76] on div "Innovators" at bounding box center [44, 70] width 52 height 15
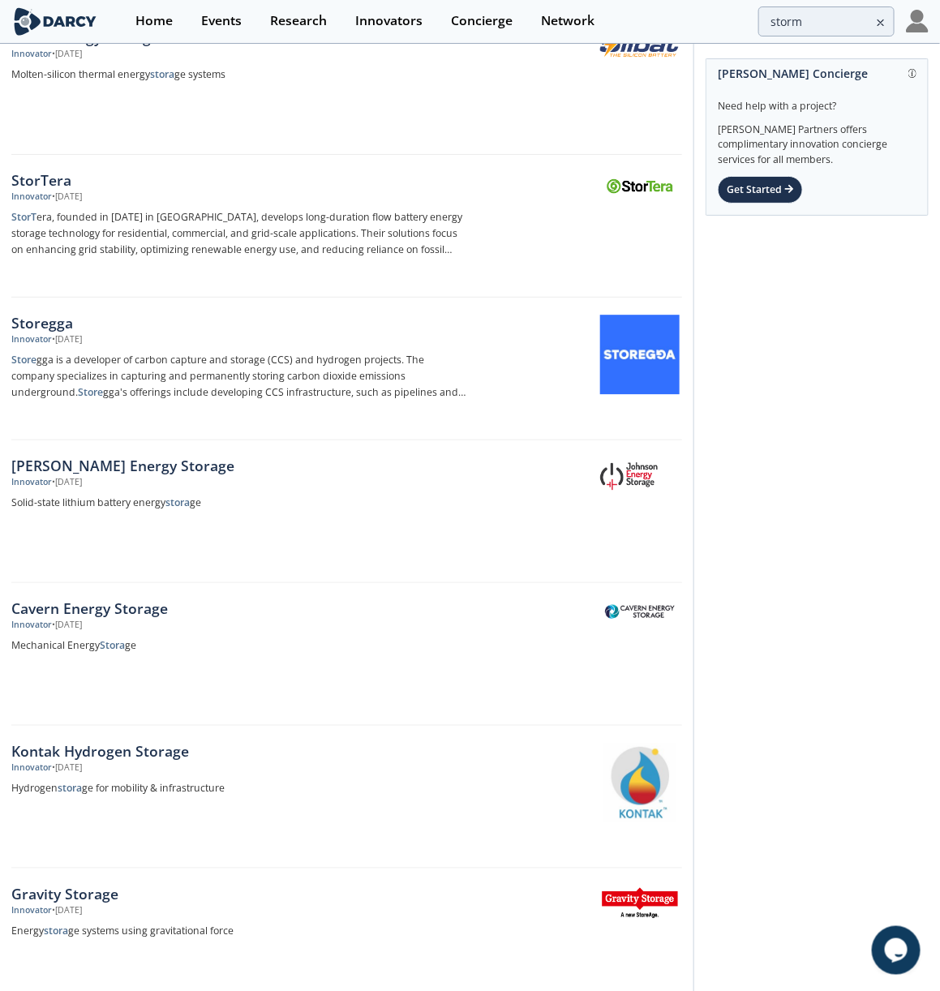
scroll to position [1234, 0]
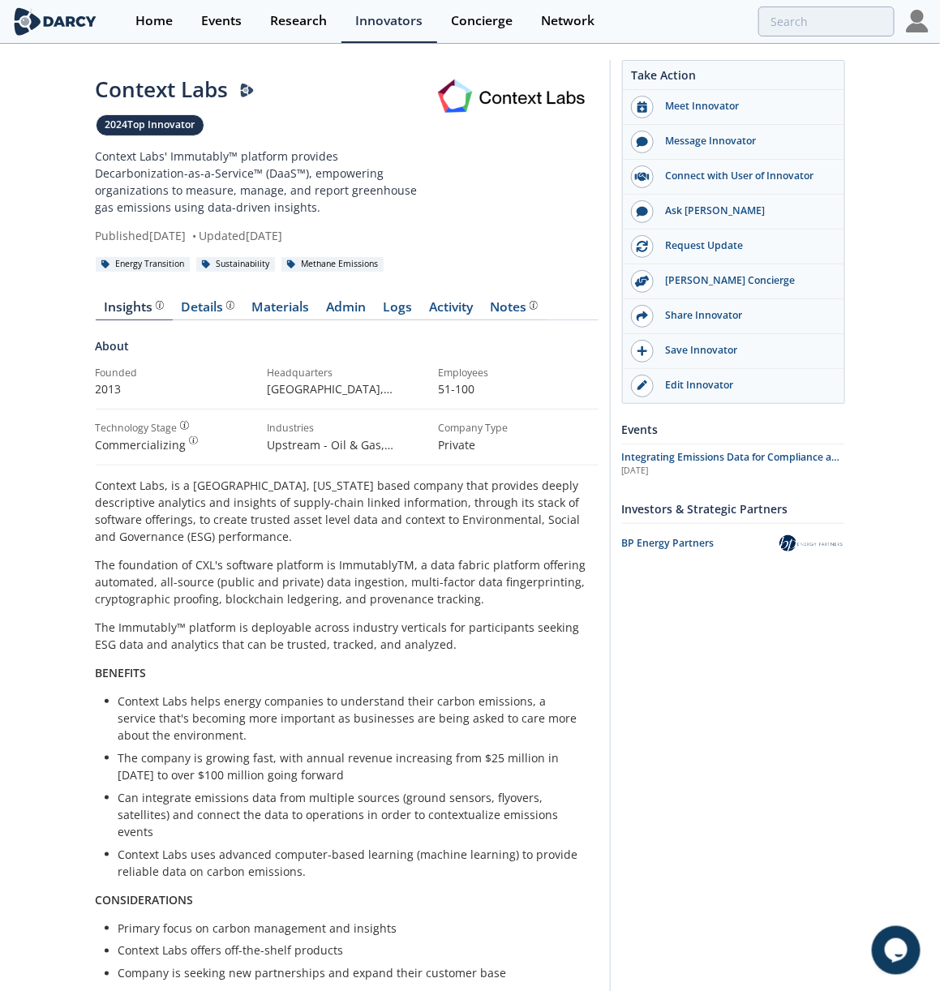
click at [535, 98] on link at bounding box center [512, 97] width 173 height 47
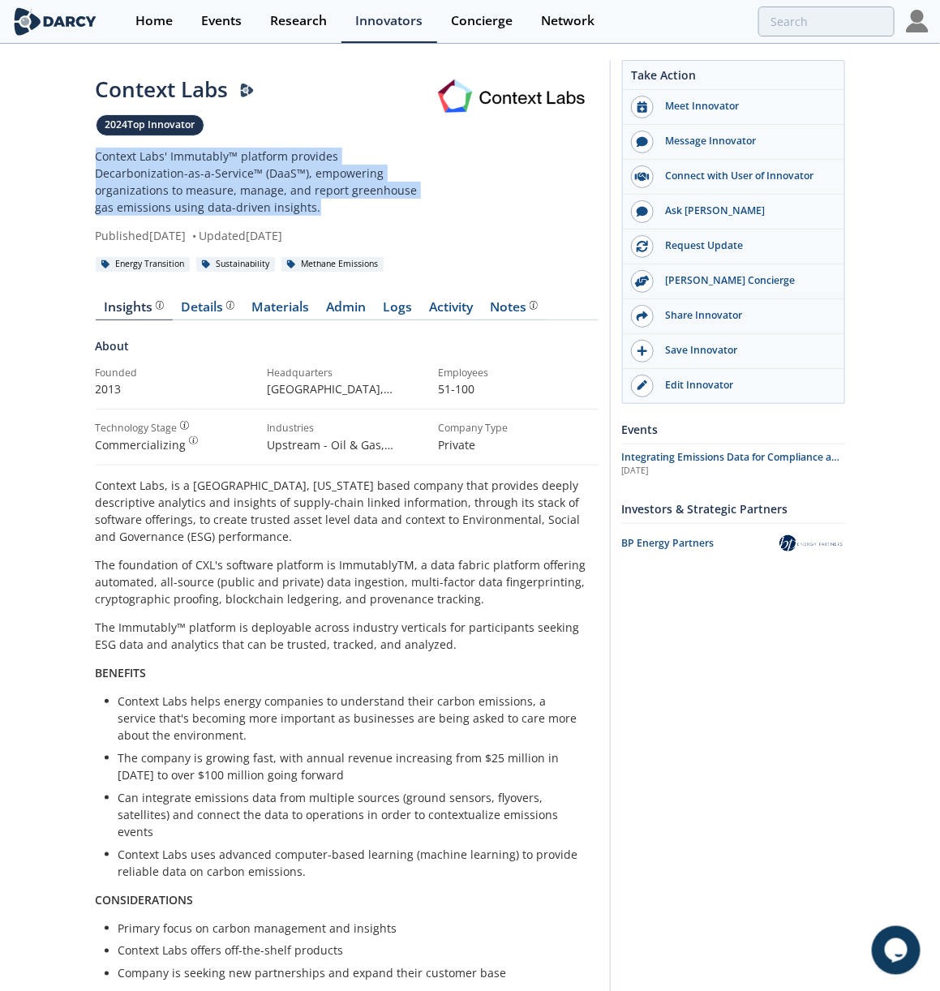
drag, startPoint x: 337, startPoint y: 207, endPoint x: 75, endPoint y: 153, distance: 268.2
click at [75, 153] on div "Context Labs 2024 Top Innovator Context Labs' Immutably™ platform provides Deca…" at bounding box center [470, 656] width 940 height 1222
copy p "Context Labs' Immutably™ platform provides Decarbonization-as-a-Service™ (DaaS™…"
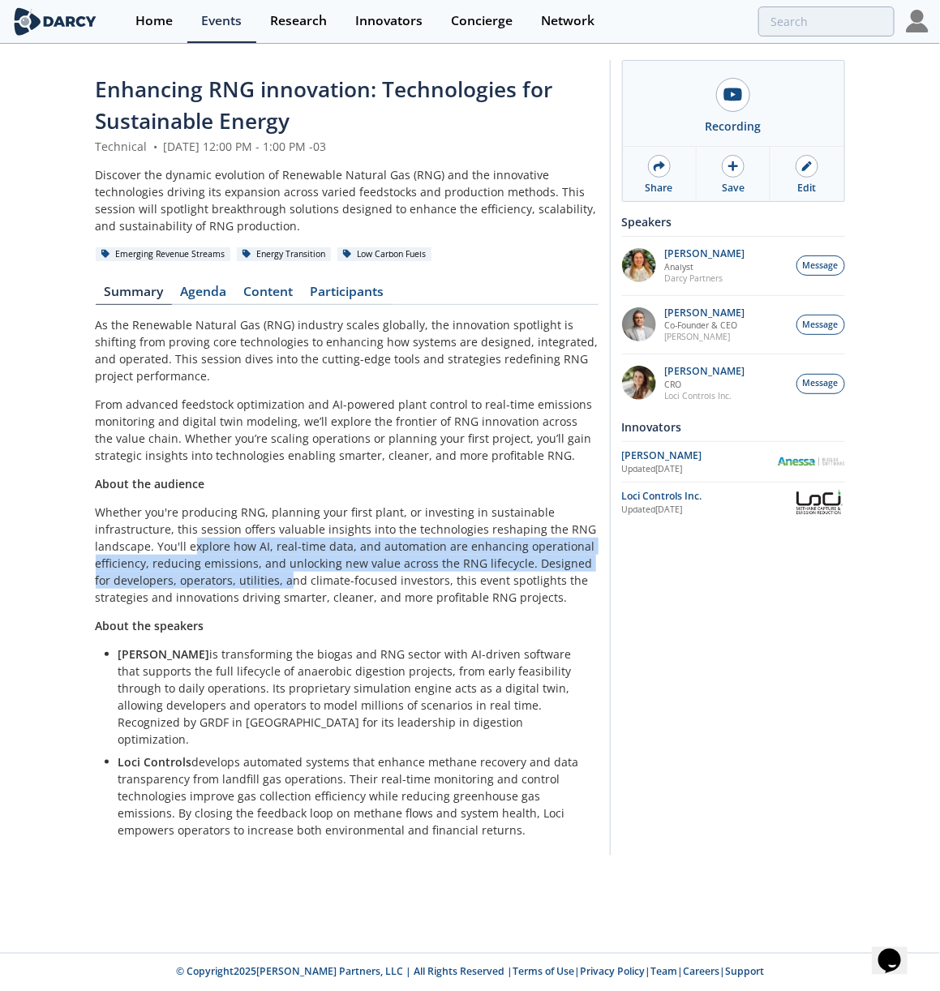
drag, startPoint x: 190, startPoint y: 544, endPoint x: 270, endPoint y: 574, distance: 85.5
click at [269, 574] on p "Whether you're producing RNG, planning your first plant, or investing in sustai…" at bounding box center [347, 555] width 503 height 102
click at [270, 574] on p "Whether you're producing RNG, planning your first plant, or investing in sustai…" at bounding box center [347, 555] width 503 height 102
drag, startPoint x: 187, startPoint y: 544, endPoint x: 524, endPoint y: 567, distance: 337.5
click at [524, 567] on p "Whether you're producing RNG, planning your first plant, or investing in sustai…" at bounding box center [347, 555] width 503 height 102
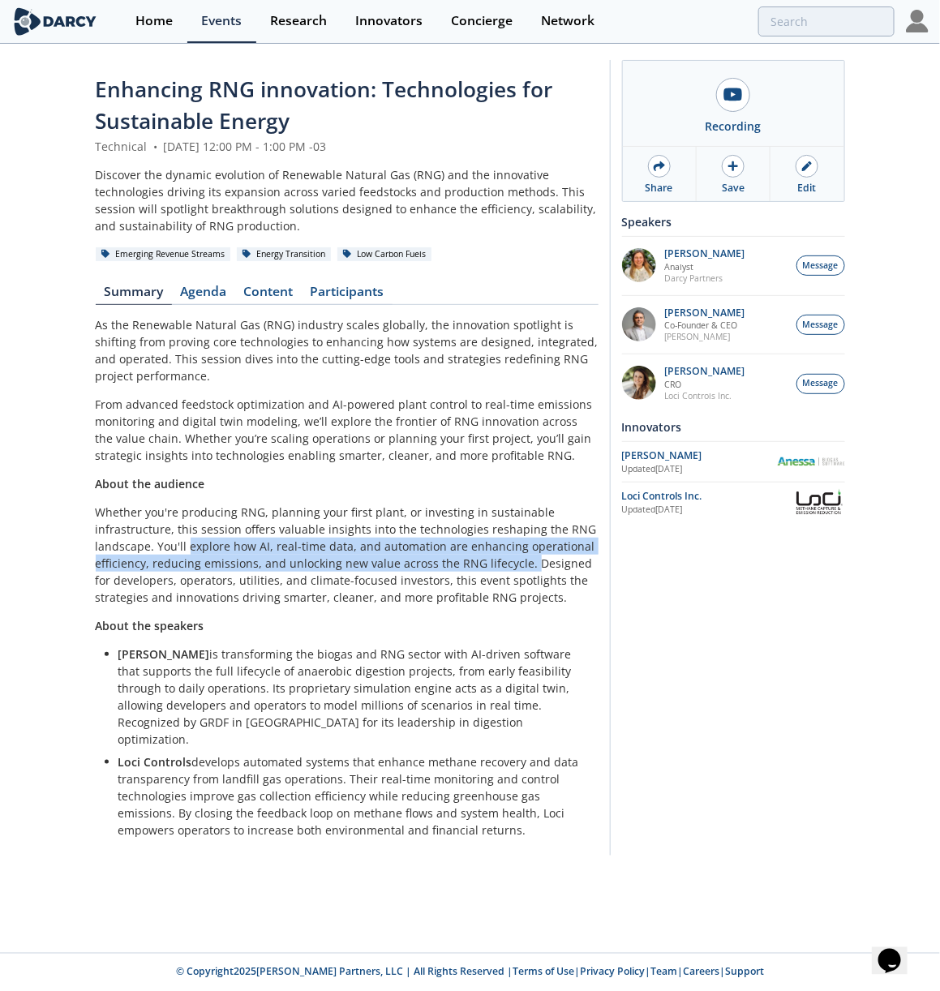
copy p "explore how AI, real-time data, and automation are enhancing operational effici…"
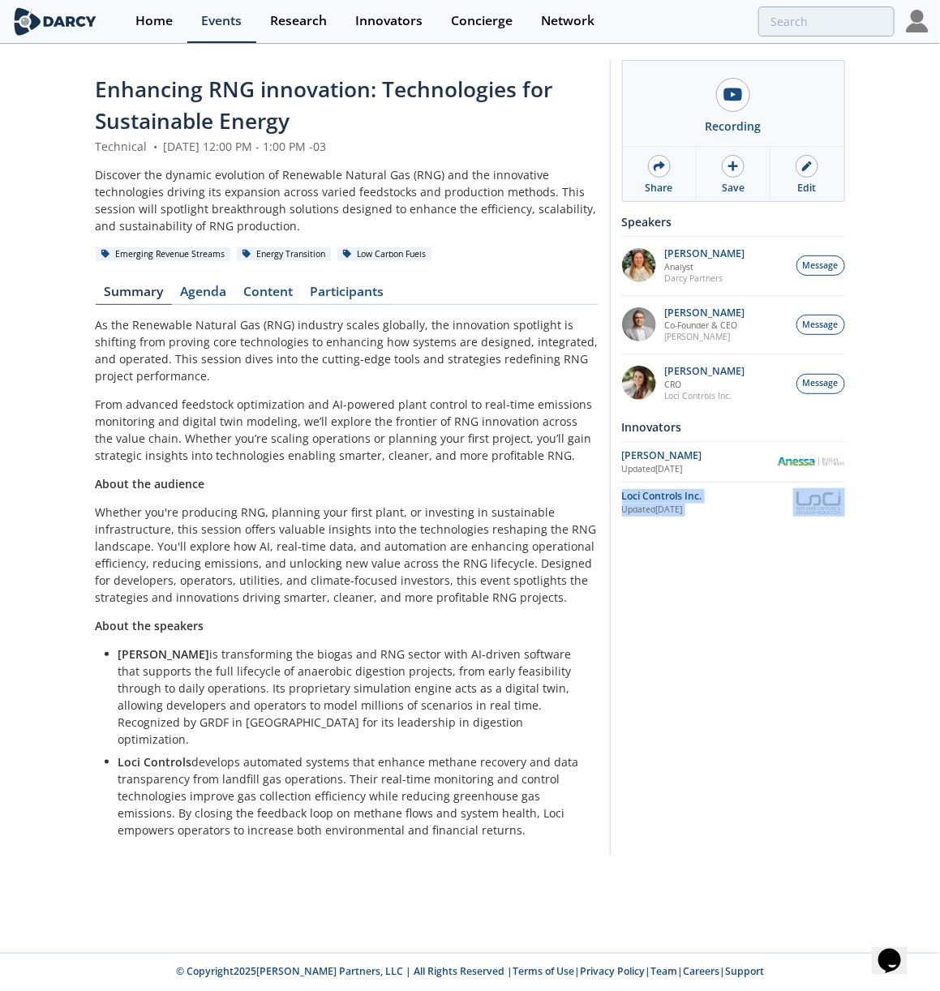
click at [644, 448] on div "Anessa Updated Aug 18, 2025" at bounding box center [733, 462] width 223 height 28
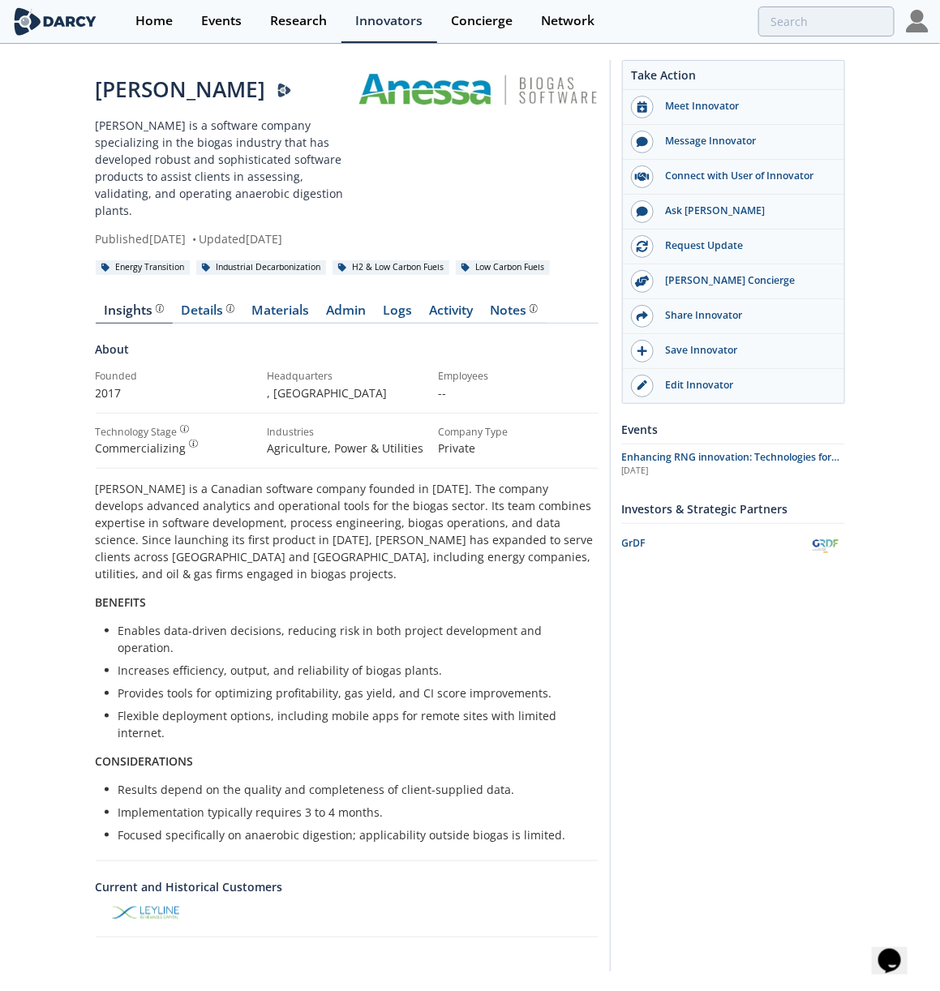
click at [205, 156] on p "[PERSON_NAME] is a software company specializing in the biogas industry that ha…" at bounding box center [226, 168] width 260 height 102
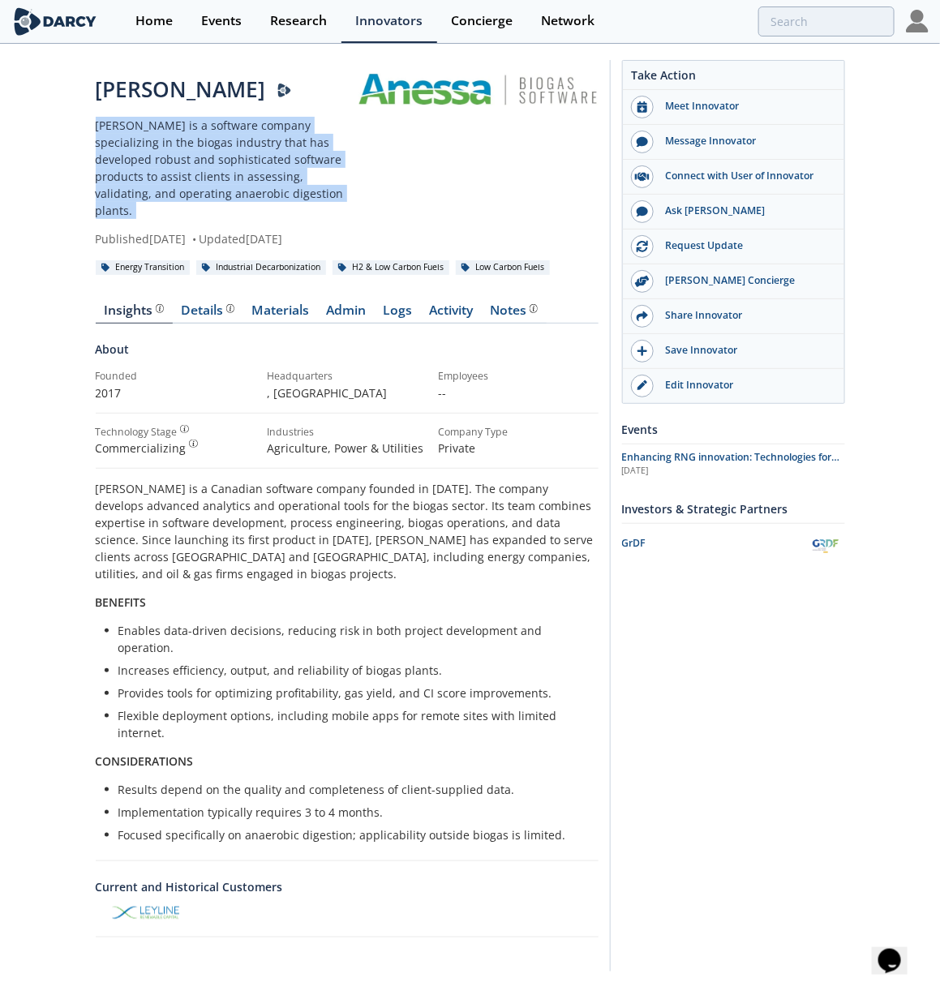
click at [205, 156] on p "Anessa is a software company specializing in the biogas industry that has devel…" at bounding box center [226, 168] width 260 height 102
copy div "Anessa is a software company specializing in the biogas industry that has devel…"
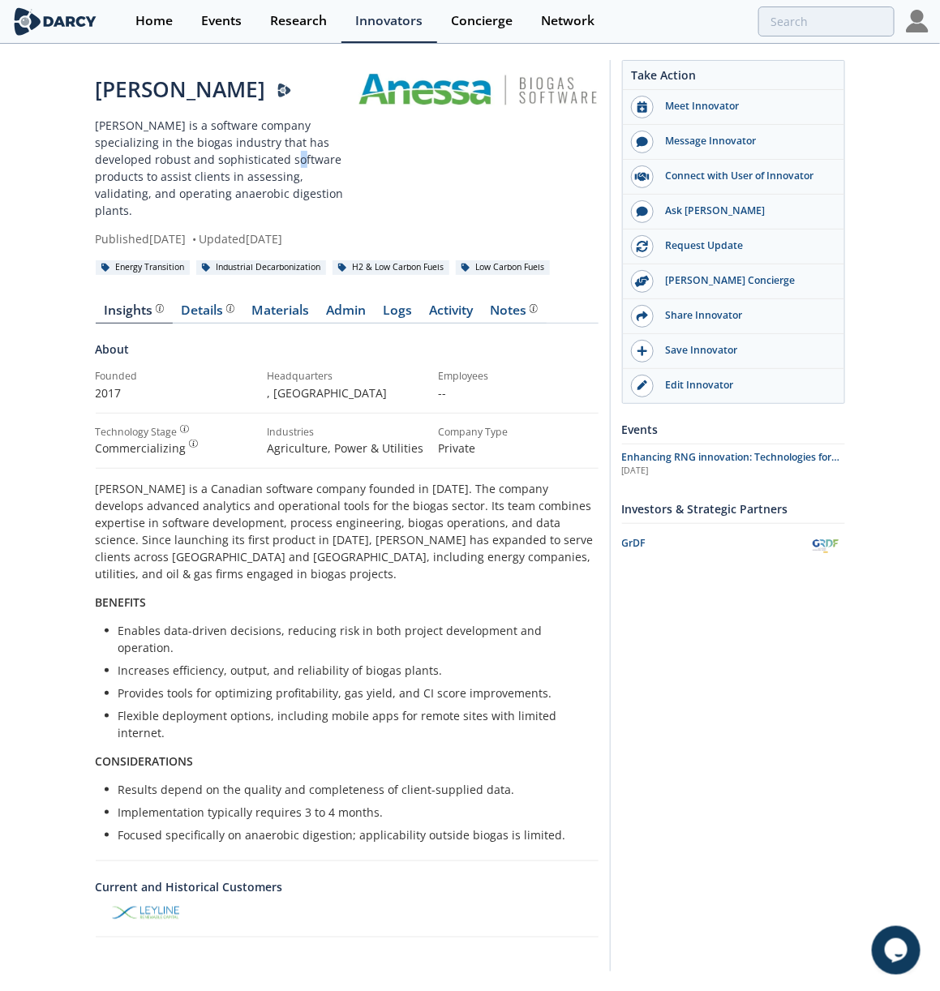
click at [216, 161] on p "[PERSON_NAME] is a software company specializing in the biogas industry that ha…" at bounding box center [226, 168] width 260 height 102
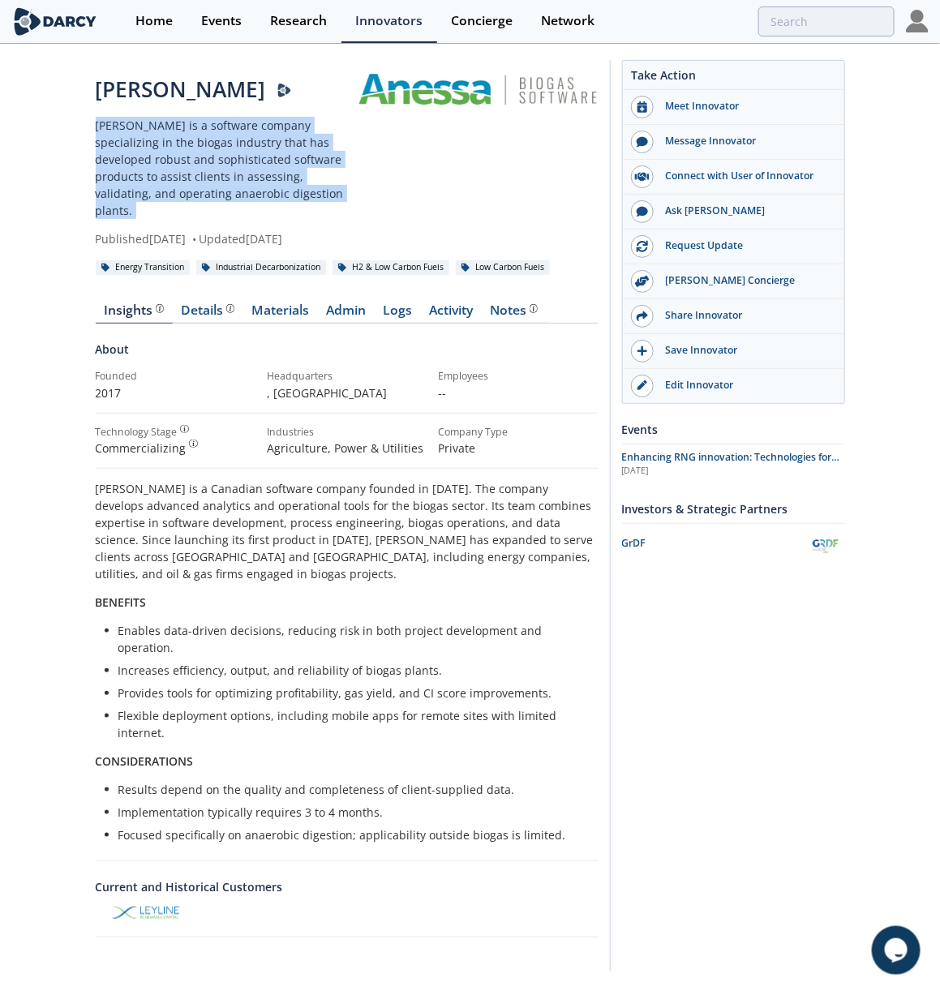
click at [216, 161] on p "Anessa is a software company specializing in the biogas industry that has devel…" at bounding box center [226, 168] width 260 height 102
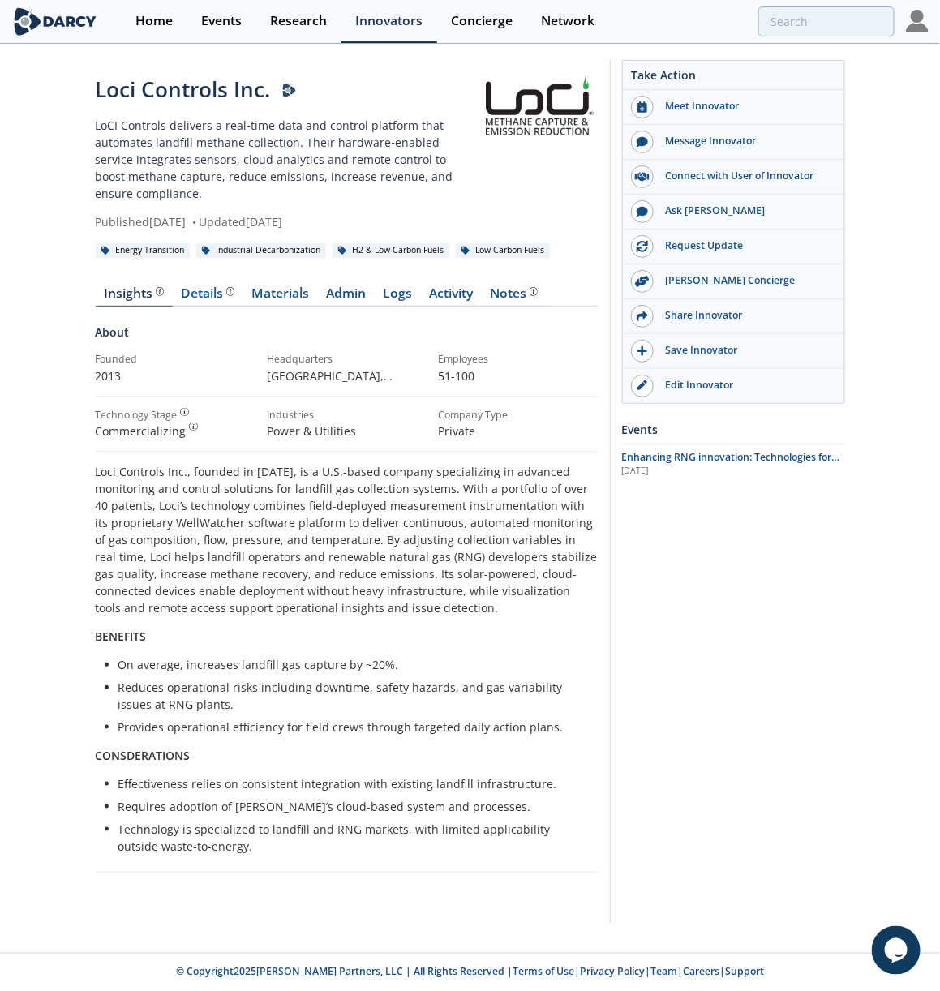
click at [204, 150] on p "LoCI Controls delivers a real‑time data and control platform that automates lan…" at bounding box center [287, 159] width 382 height 85
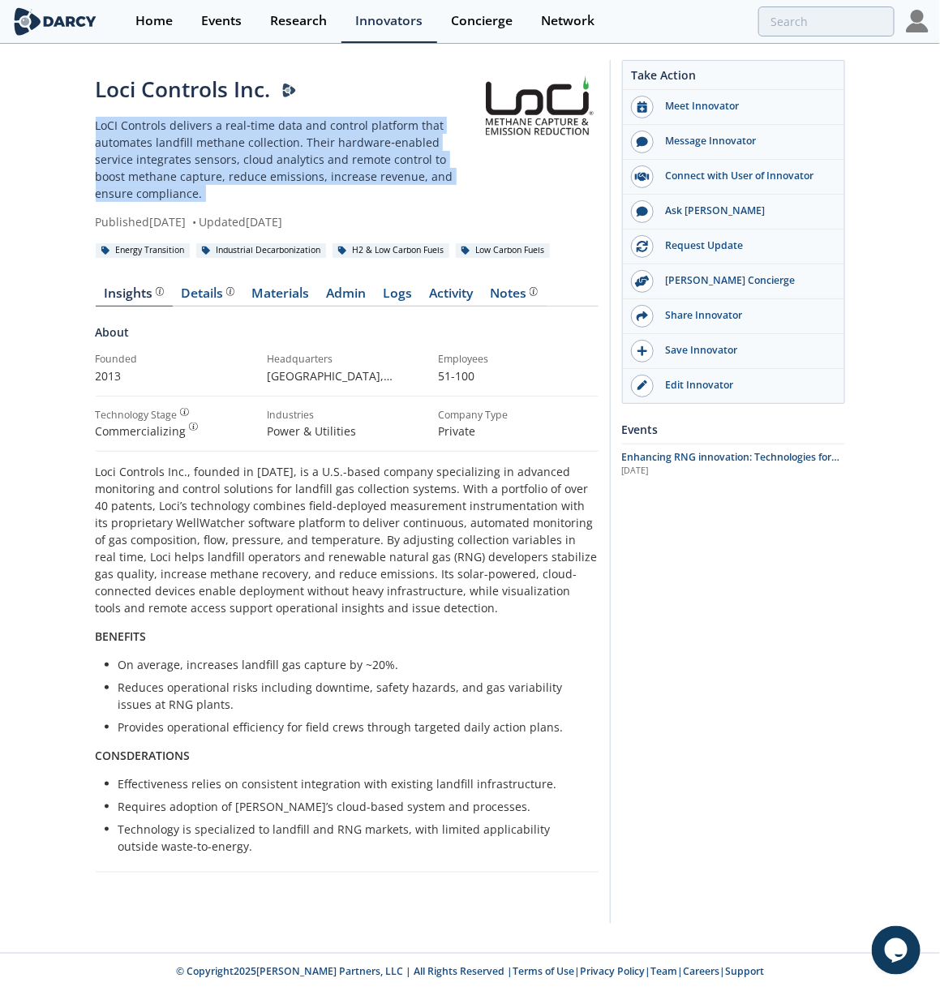
click at [204, 150] on p "LoCI Controls delivers a real‑time data and control platform that automates lan…" at bounding box center [287, 159] width 382 height 85
copy div "LoCI Controls delivers a real‑time data and control platform that automates lan…"
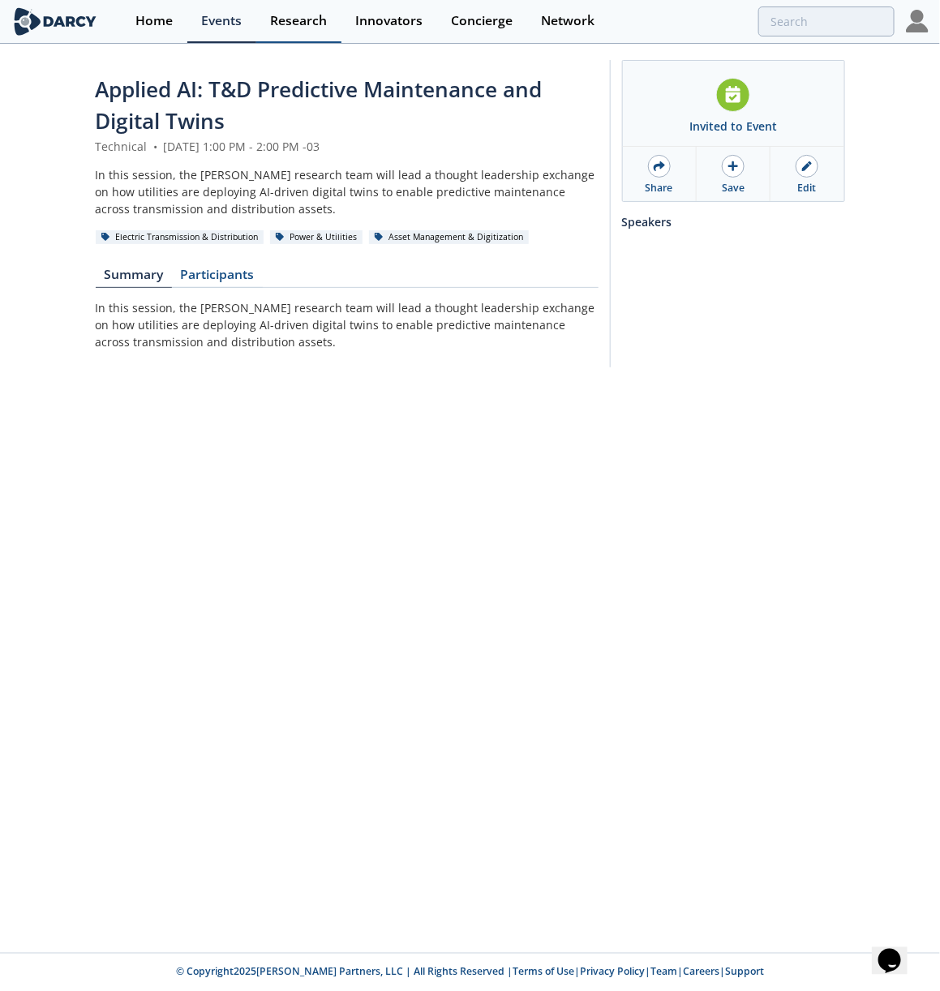
click at [283, 15] on div "Research" at bounding box center [298, 21] width 57 height 13
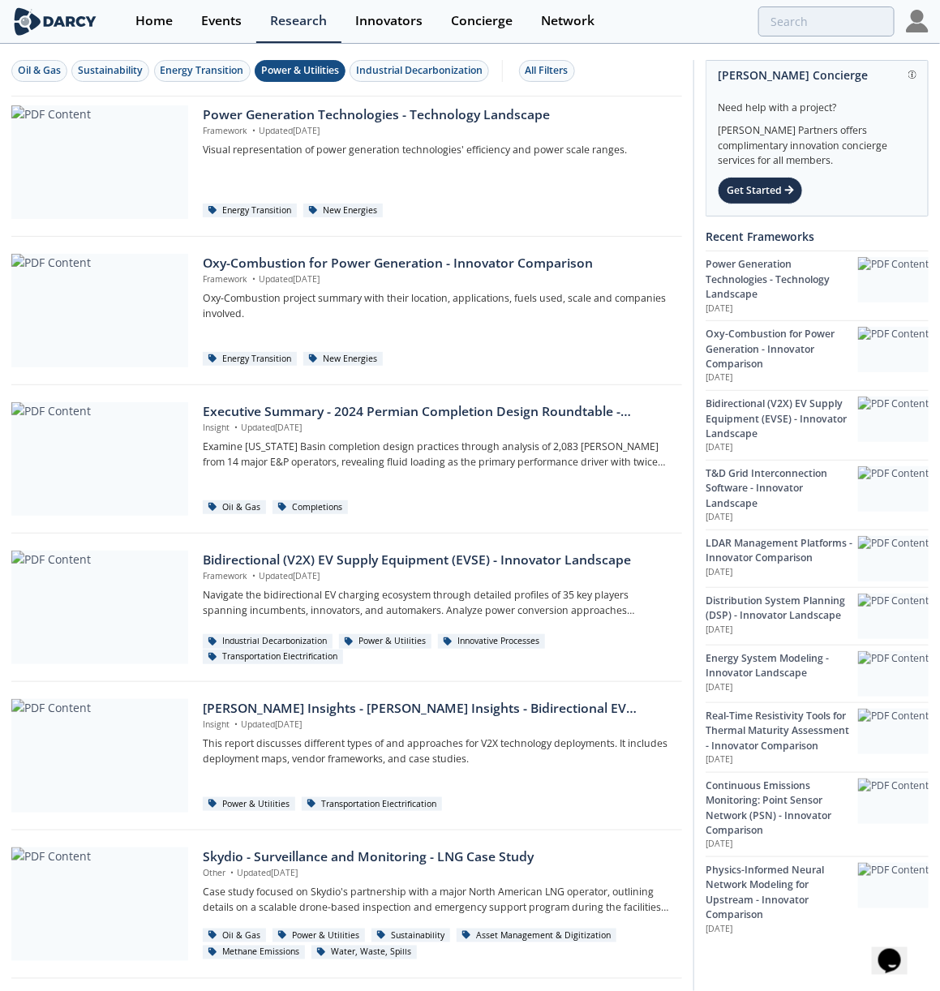
click at [328, 75] on div "Power & Utilities" at bounding box center [300, 70] width 78 height 15
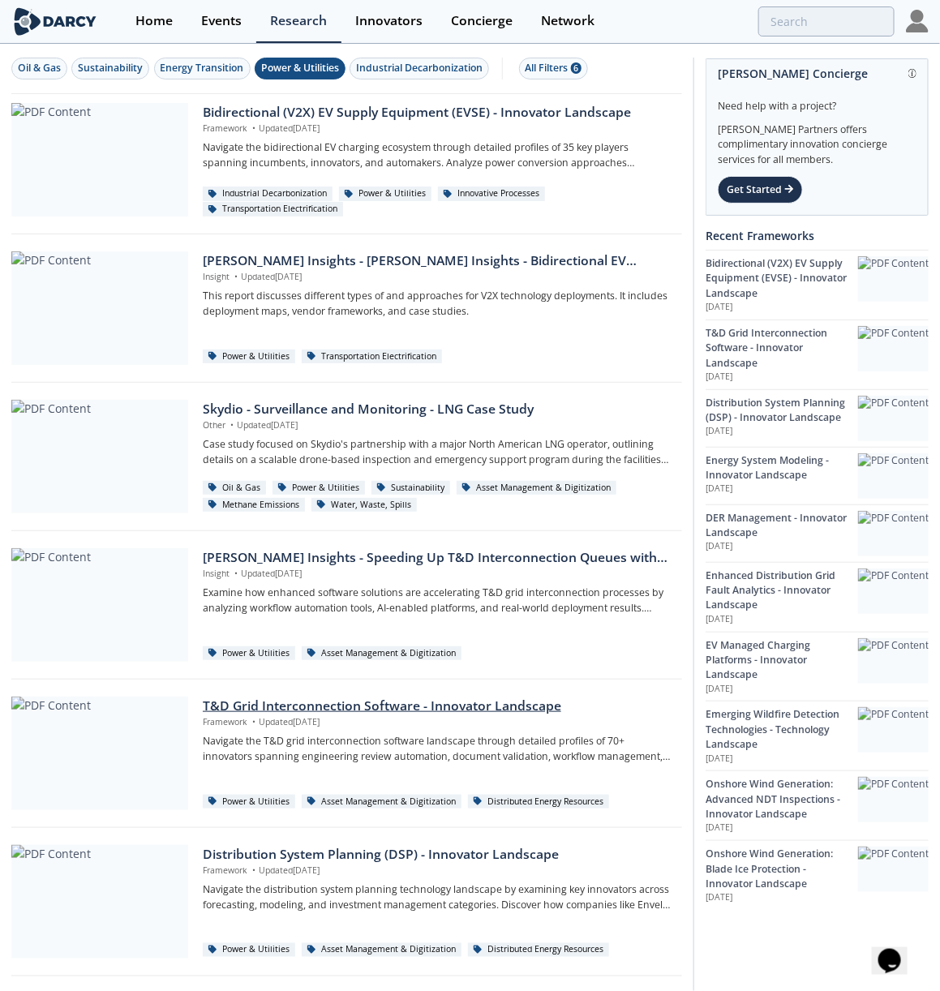
scroll to position [1, 0]
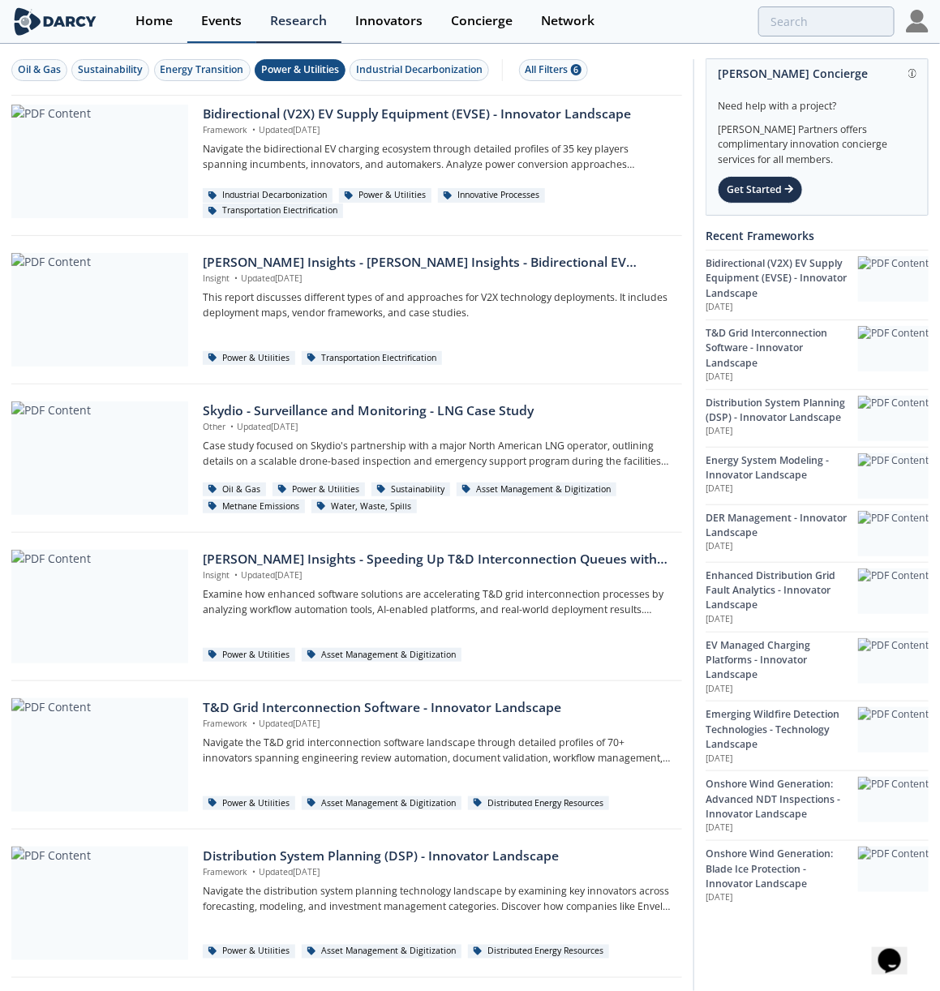
click at [202, 22] on div "Events" at bounding box center [221, 21] width 41 height 13
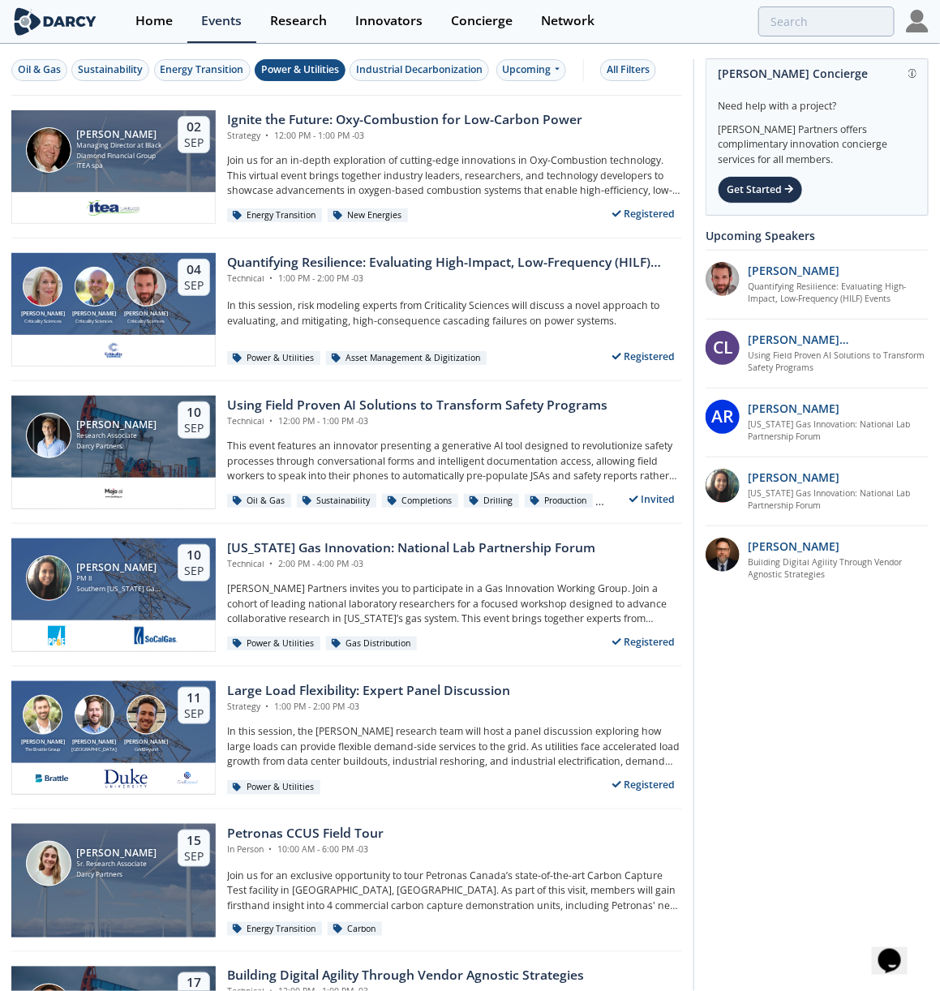
click at [279, 74] on div "Power & Utilities" at bounding box center [300, 69] width 78 height 15
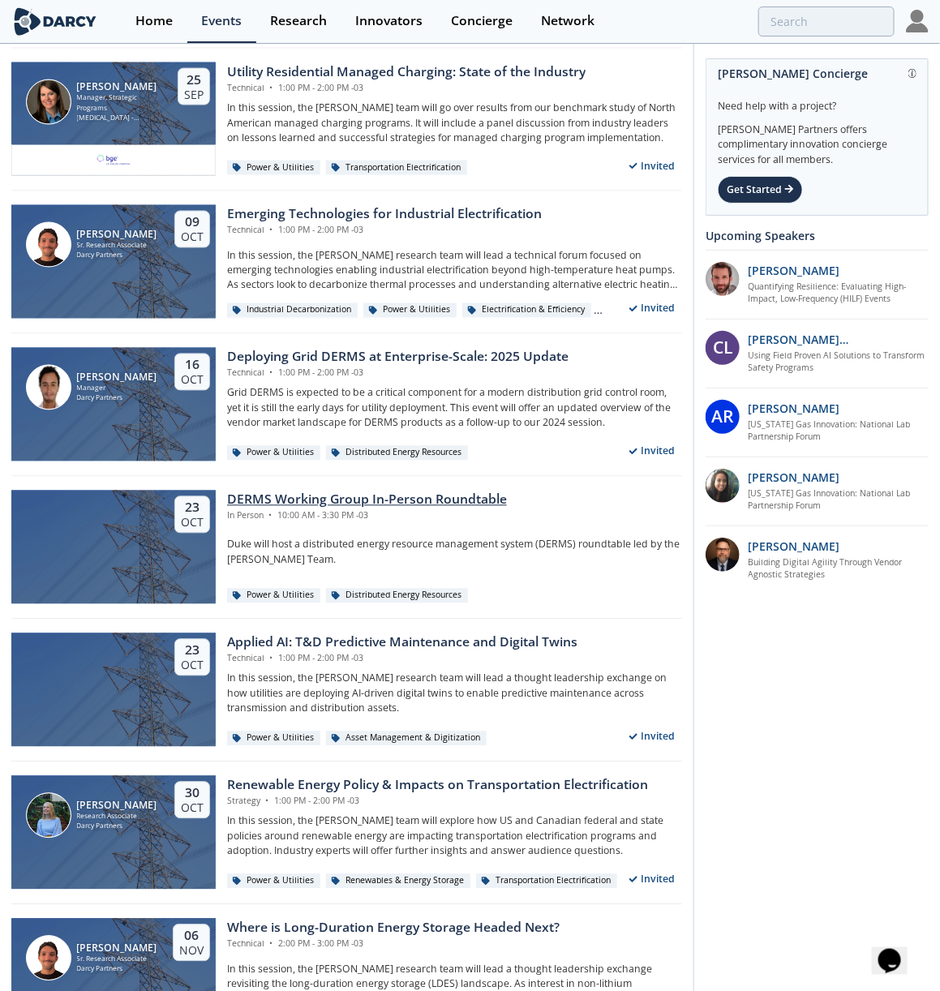
scroll to position [767, 0]
